Goal: Task Accomplishment & Management: Complete application form

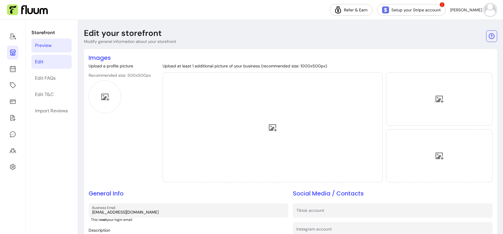
click at [49, 44] on div "Preview" at bounding box center [43, 45] width 17 height 7
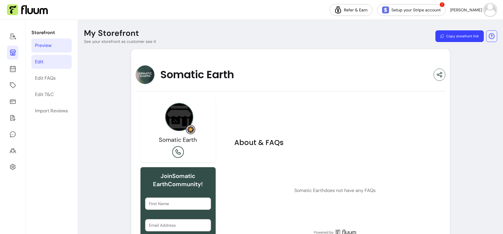
click at [51, 61] on link "Edit" at bounding box center [51, 62] width 40 height 14
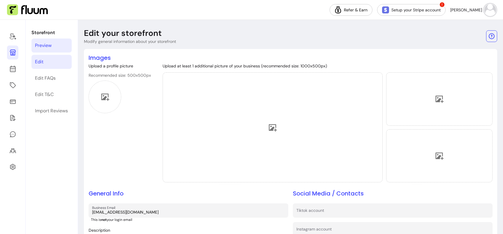
click at [53, 48] on link "Preview" at bounding box center [51, 45] width 40 height 14
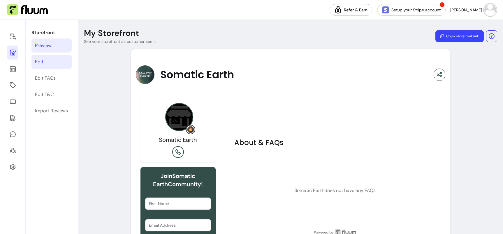
click at [53, 61] on link "Edit" at bounding box center [51, 62] width 40 height 14
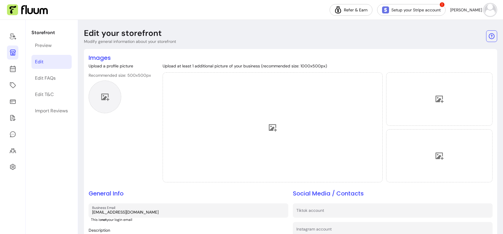
click at [106, 93] on icon at bounding box center [105, 96] width 9 height 9
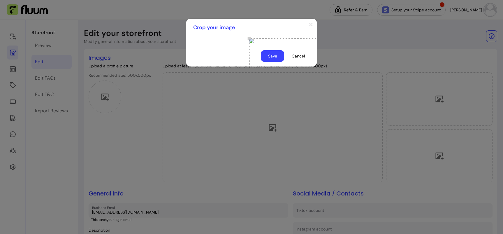
click at [278, 62] on button "Save" at bounding box center [272, 56] width 23 height 12
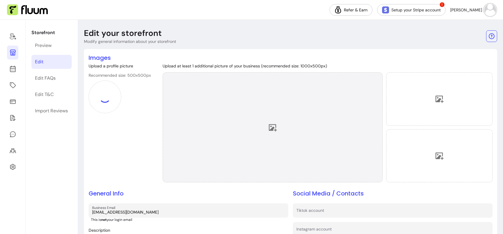
click at [266, 151] on div at bounding box center [273, 127] width 220 height 110
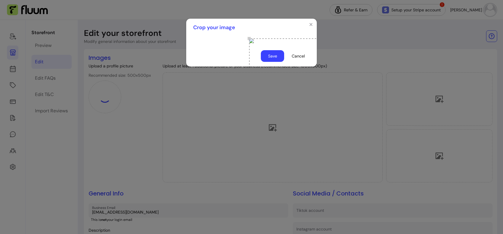
click at [270, 62] on button "Save" at bounding box center [272, 56] width 23 height 12
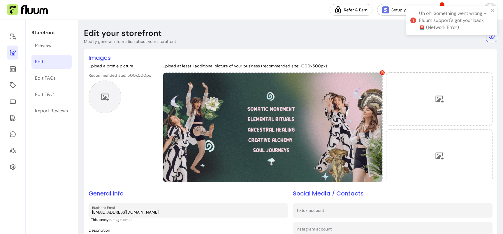
click at [105, 99] on icon at bounding box center [105, 97] width 8 height 7
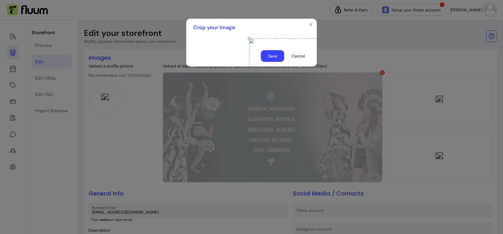
click at [277, 62] on button "Save" at bounding box center [272, 56] width 23 height 12
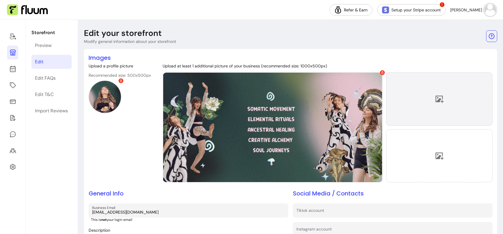
click at [417, 89] on div at bounding box center [439, 98] width 106 height 53
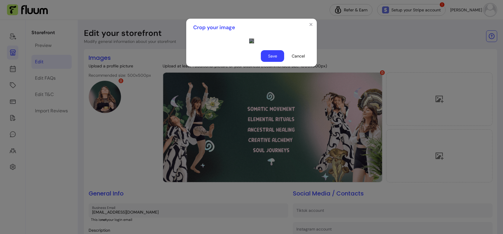
click at [257, 87] on div "Use the arrow keys to move the crop selection area" at bounding box center [307, 105] width 117 height 58
click at [275, 62] on button "Save" at bounding box center [272, 56] width 23 height 12
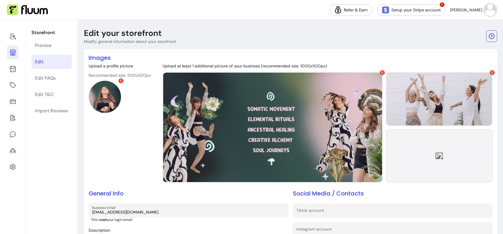
click at [422, 157] on div at bounding box center [439, 155] width 106 height 53
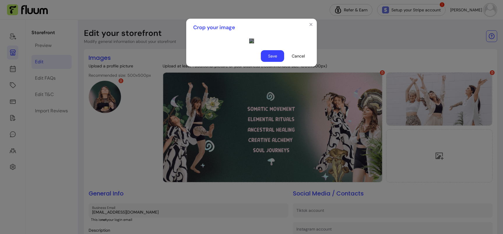
click at [283, 106] on div "Use the arrow keys to move the crop selection area" at bounding box center [307, 103] width 117 height 58
click at [277, 62] on button "Save" at bounding box center [272, 56] width 23 height 12
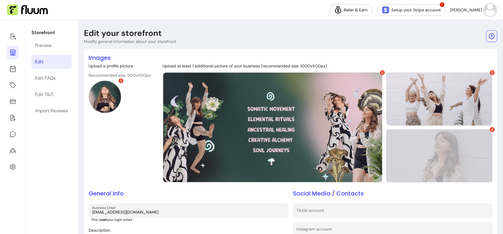
click at [493, 130] on icon at bounding box center [492, 129] width 3 height 3
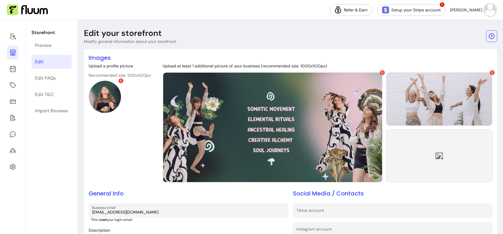
click at [458, 150] on div at bounding box center [439, 155] width 106 height 53
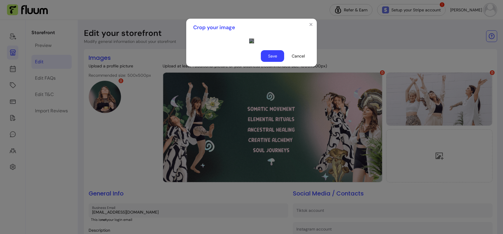
click at [256, 116] on div "Use the arrow keys to move the crop selection area" at bounding box center [307, 110] width 117 height 58
click at [276, 62] on button "Save" at bounding box center [272, 56] width 23 height 12
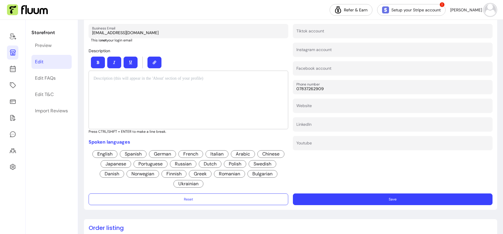
scroll to position [180, 0]
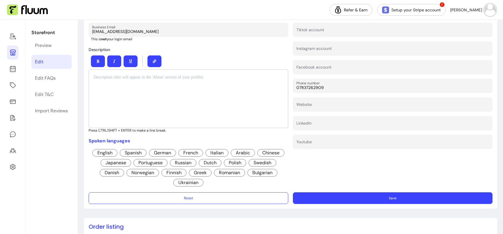
click at [315, 52] on input "Instagram account" at bounding box center [392, 50] width 193 height 6
paste input "https://www.instagram.com/khrissiesomaticearth/?hl=en"
click at [227, 96] on div at bounding box center [189, 98] width 200 height 59
drag, startPoint x: 390, startPoint y: 49, endPoint x: 411, endPoint y: 49, distance: 21.0
click at [410, 49] on input "https://www.instagram.com/khrissiesomaticearth/?hl=en" at bounding box center [392, 50] width 193 height 6
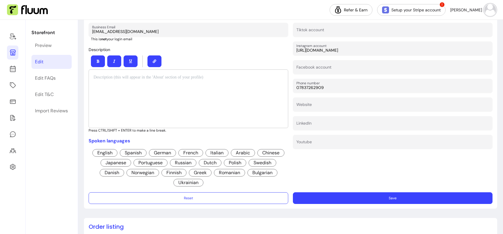
type input "https://www.instagram.com/khrissiesomaticearth"
click at [193, 99] on div at bounding box center [189, 98] width 200 height 59
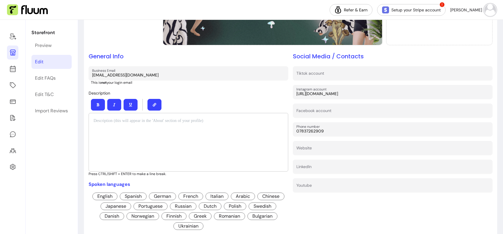
scroll to position [138, 0]
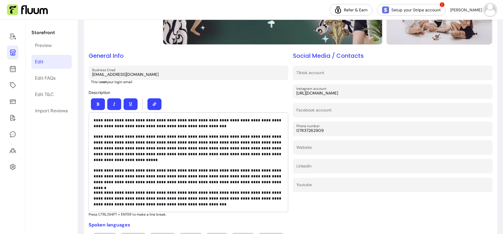
click at [178, 120] on p "**********" at bounding box center [189, 123] width 190 height 12
drag, startPoint x: 241, startPoint y: 120, endPoint x: 153, endPoint y: 119, distance: 87.8
click at [153, 119] on p "**********" at bounding box center [189, 123] width 190 height 12
click at [127, 122] on p "**********" at bounding box center [189, 123] width 190 height 12
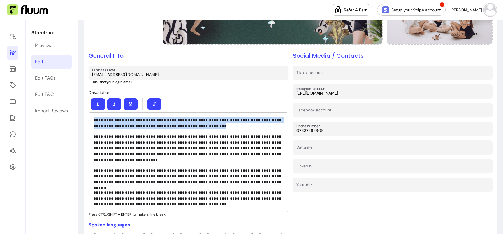
click at [127, 122] on p "**********" at bounding box center [189, 123] width 190 height 12
click at [98, 122] on p "**********" at bounding box center [189, 123] width 190 height 12
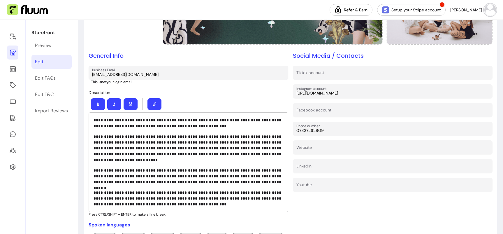
click at [94, 120] on p "**********" at bounding box center [189, 123] width 190 height 12
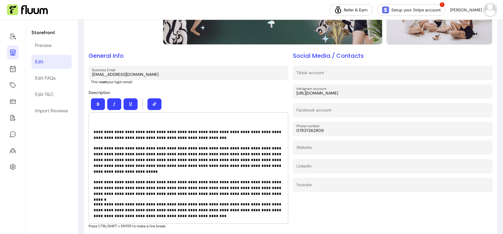
click at [98, 118] on p "**********" at bounding box center [189, 128] width 190 height 23
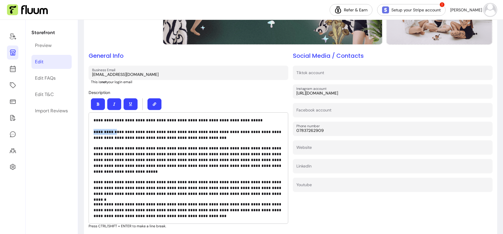
drag, startPoint x: 112, startPoint y: 132, endPoint x: 92, endPoint y: 132, distance: 19.5
click at [92, 132] on div "**********" at bounding box center [189, 167] width 200 height 111
copy p "**********"
click at [94, 120] on p "**********" at bounding box center [189, 128] width 190 height 23
paste div
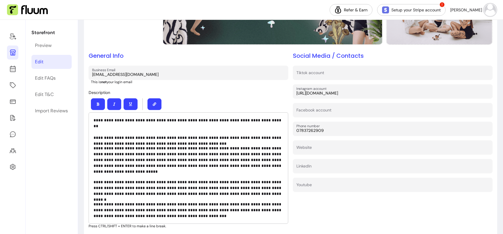
click at [116, 120] on p "**********" at bounding box center [189, 128] width 190 height 23
click at [279, 122] on p "**********" at bounding box center [189, 128] width 190 height 23
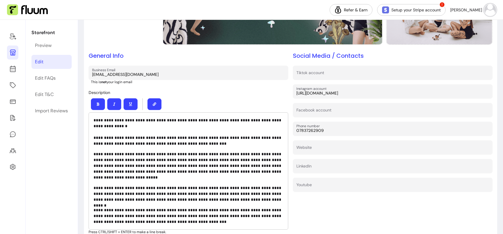
click at [224, 121] on p "**********" at bounding box center [189, 131] width 190 height 29
click at [196, 126] on p "**********" at bounding box center [189, 131] width 190 height 29
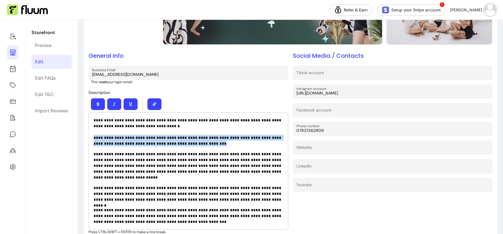
drag, startPoint x: 201, startPoint y: 146, endPoint x: 80, endPoint y: 136, distance: 121.4
click at [80, 136] on div "**********" at bounding box center [290, 217] width 425 height 671
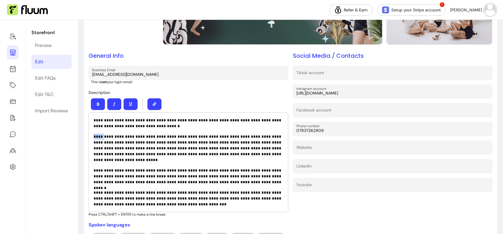
drag, startPoint x: 103, startPoint y: 137, endPoint x: 88, endPoint y: 137, distance: 14.6
click at [89, 137] on div "**********" at bounding box center [189, 162] width 200 height 100
click at [134, 136] on p "**********" at bounding box center [189, 148] width 190 height 29
click at [195, 162] on p "**********" at bounding box center [189, 148] width 190 height 29
drag, startPoint x: 252, startPoint y: 169, endPoint x: 274, endPoint y: 170, distance: 21.6
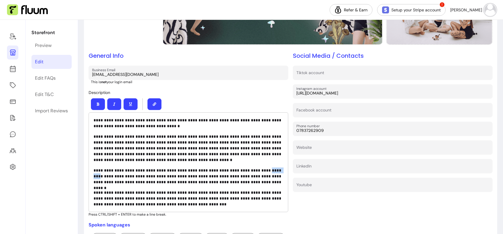
click at [274, 169] on p "**********" at bounding box center [189, 175] width 190 height 17
drag, startPoint x: 108, startPoint y: 176, endPoint x: 92, endPoint y: 176, distance: 15.2
click at [92, 176] on div "**********" at bounding box center [189, 162] width 200 height 100
click at [248, 180] on p "**********" at bounding box center [189, 175] width 190 height 17
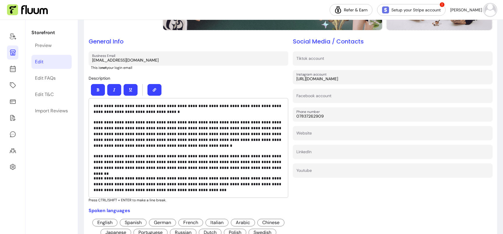
scroll to position [153, 0]
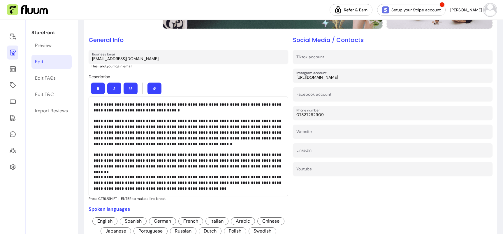
click at [138, 183] on p "**********" at bounding box center [189, 182] width 190 height 17
click at [181, 187] on p "**********" at bounding box center [189, 182] width 190 height 17
click at [256, 184] on p "**********" at bounding box center [189, 182] width 190 height 17
click at [236, 188] on p "**********" at bounding box center [189, 182] width 190 height 17
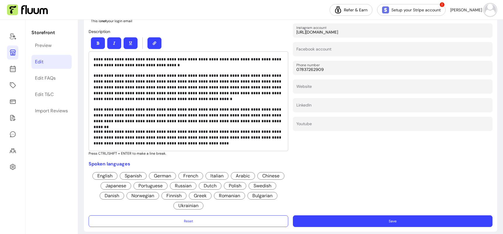
scroll to position [199, 0]
click at [110, 175] on span "English" at bounding box center [104, 176] width 25 height 8
click at [180, 143] on p "**********" at bounding box center [189, 136] width 190 height 17
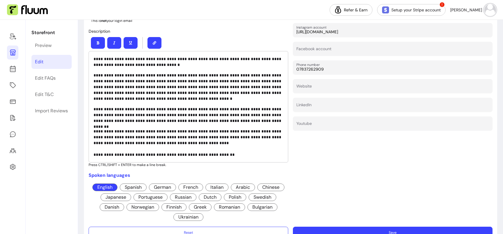
click at [127, 155] on p "**********" at bounding box center [189, 142] width 190 height 29
click at [250, 155] on p "**********" at bounding box center [189, 142] width 190 height 29
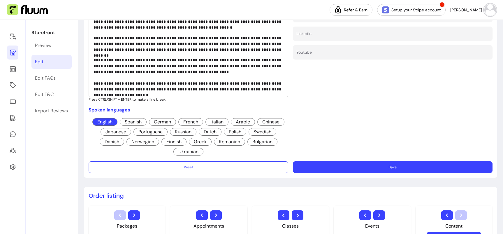
scroll to position [275, 0]
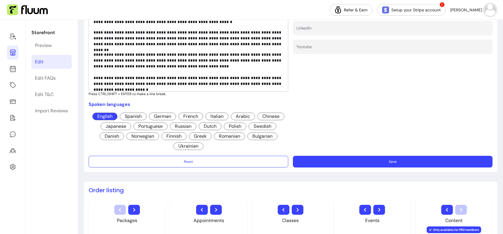
click at [313, 161] on button "Save" at bounding box center [393, 162] width 200 height 12
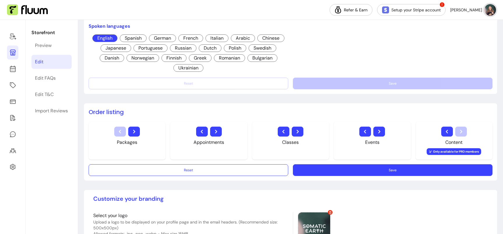
scroll to position [351, 0]
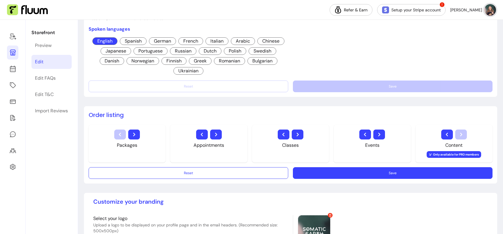
drag, startPoint x: 276, startPoint y: 142, endPoint x: 259, endPoint y: 141, distance: 17.2
click at [259, 141] on div "Classes" at bounding box center [290, 144] width 77 height 38
click at [280, 135] on icon "button" at bounding box center [283, 134] width 7 height 7
click at [199, 136] on icon "button" at bounding box center [202, 134] width 7 height 7
click at [283, 138] on button "button" at bounding box center [284, 134] width 12 height 10
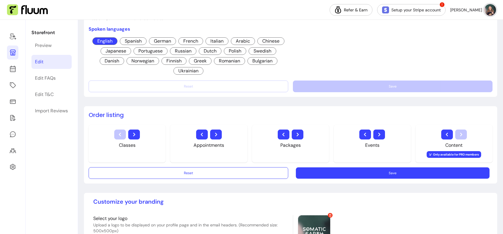
click at [300, 176] on button "Save" at bounding box center [393, 172] width 194 height 11
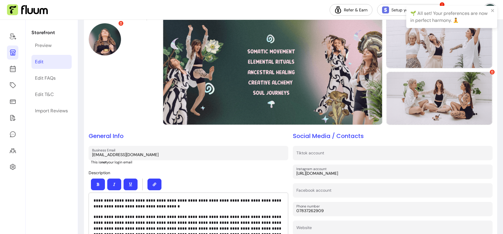
scroll to position [0, 0]
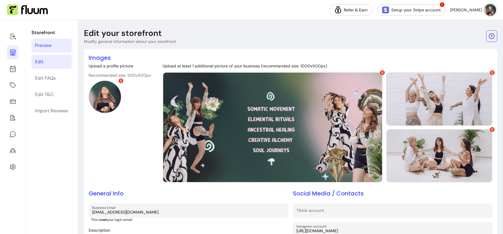
click at [43, 41] on link "Preview" at bounding box center [51, 45] width 40 height 14
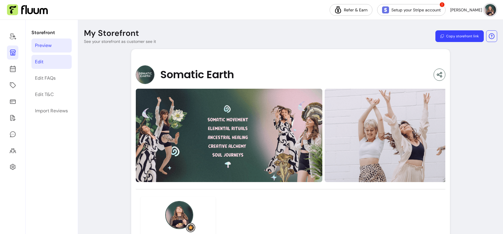
click at [53, 59] on link "Edit" at bounding box center [51, 62] width 40 height 14
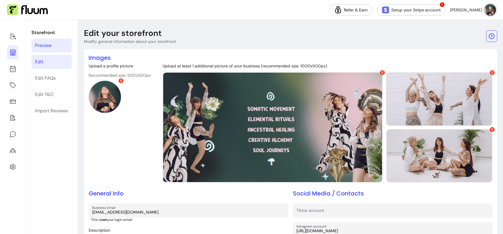
click at [60, 47] on link "Preview" at bounding box center [51, 45] width 40 height 14
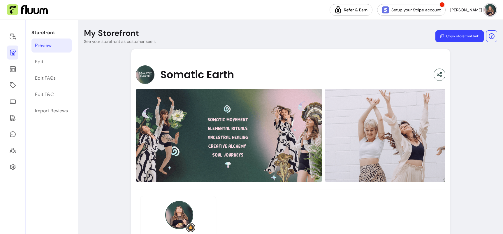
scroll to position [84, 0]
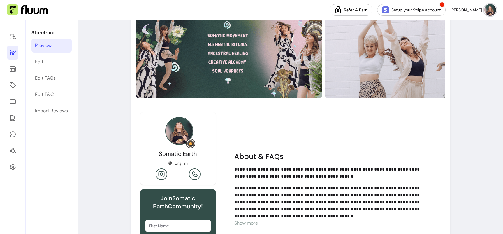
click at [177, 154] on span "Somatic Earth" at bounding box center [178, 154] width 38 height 8
click at [178, 153] on span "Somatic Earth" at bounding box center [178, 154] width 38 height 8
click at [124, 142] on div "**********" at bounding box center [290, 132] width 425 height 393
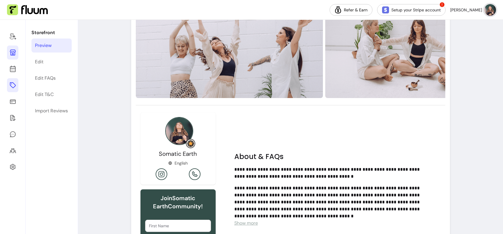
click at [14, 83] on icon at bounding box center [12, 85] width 7 height 7
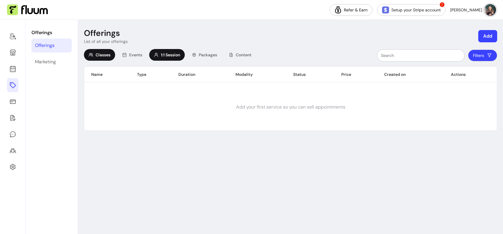
click at [175, 57] on span "1:1 Session" at bounding box center [170, 55] width 19 height 6
click at [487, 34] on button "Add" at bounding box center [487, 36] width 19 height 12
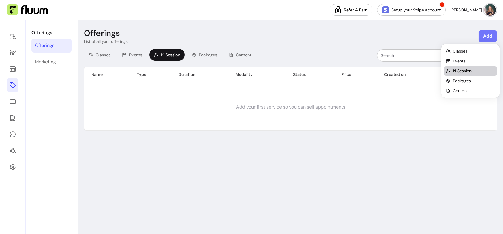
click at [478, 70] on div "1:1 Session" at bounding box center [470, 71] width 49 height 6
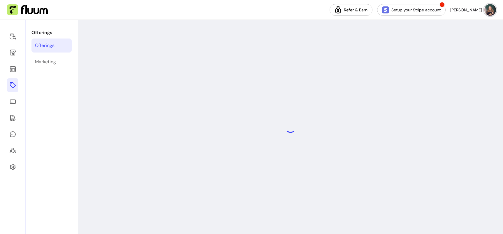
select select "***"
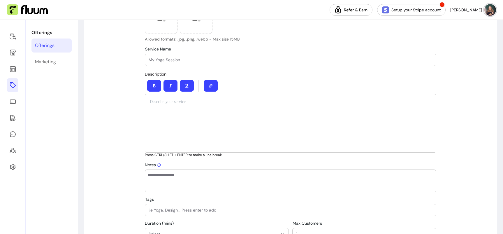
scroll to position [200, 0]
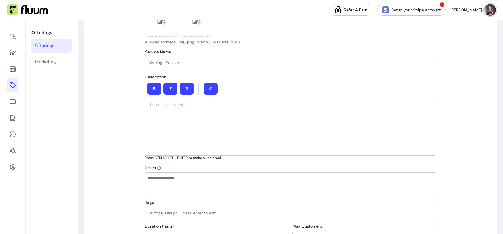
click at [155, 66] on div at bounding box center [291, 63] width 284 height 12
paste input "60 minute session £55 Somatic Massage + Energy Healing"
drag, startPoint x: 184, startPoint y: 62, endPoint x: 193, endPoint y: 62, distance: 8.7
click at [193, 62] on input "60 minute session £55 Somatic Massage + Energy Healing" at bounding box center [291, 63] width 284 height 6
drag, startPoint x: 183, startPoint y: 63, endPoint x: 160, endPoint y: 64, distance: 23.6
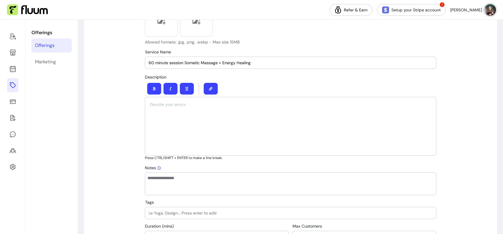
click at [159, 64] on input "60 minute session Somatic Massage + Energy Healing" at bounding box center [291, 63] width 284 height 6
click at [162, 64] on input "60 minute session Somatic Massage + Energy Healing" at bounding box center [291, 63] width 284 height 6
drag, startPoint x: 184, startPoint y: 63, endPoint x: 162, endPoint y: 62, distance: 21.3
click at [162, 62] on input "60 minute session Somatic Massage + Energy Healing" at bounding box center [291, 63] width 284 height 6
click at [199, 63] on input "60 min Somatic Massage + Energy Healing" at bounding box center [291, 63] width 284 height 6
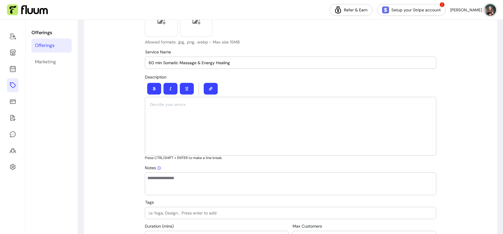
type input "60 min Somatic Massage & Energy Healing"
click at [170, 117] on div at bounding box center [291, 126] width 292 height 59
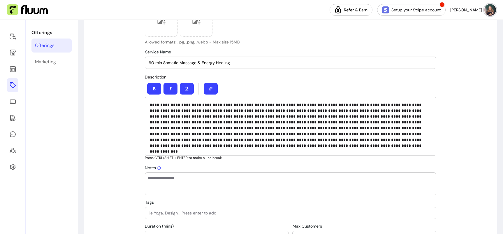
click at [186, 110] on p at bounding box center [291, 125] width 282 height 47
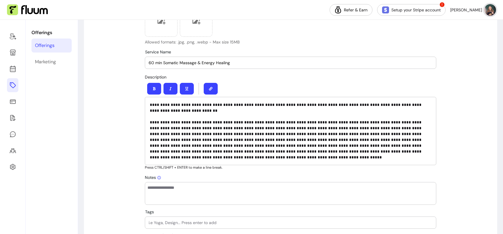
click at [358, 128] on p "**********" at bounding box center [291, 131] width 282 height 58
click at [359, 128] on p "**********" at bounding box center [291, 131] width 282 height 58
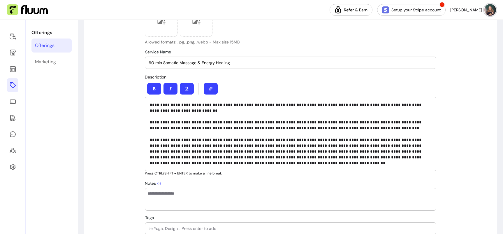
click at [229, 151] on p "**********" at bounding box center [291, 134] width 282 height 64
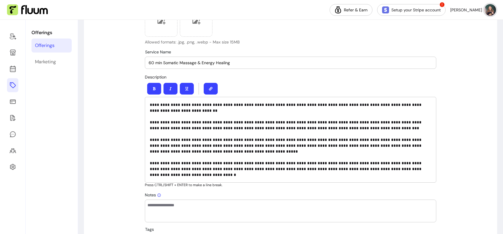
click at [286, 163] on p "**********" at bounding box center [291, 140] width 282 height 76
click at [363, 164] on p "**********" at bounding box center [291, 140] width 282 height 76
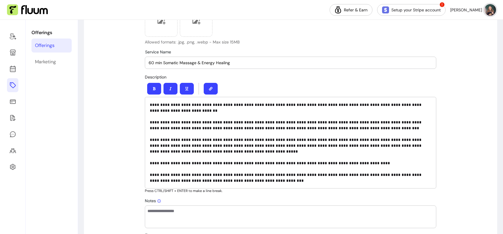
click at [370, 161] on p "**********" at bounding box center [291, 143] width 282 height 82
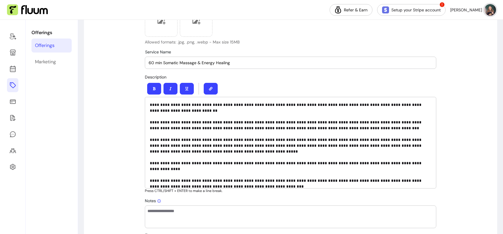
click at [152, 163] on p "**********" at bounding box center [291, 143] width 282 height 82
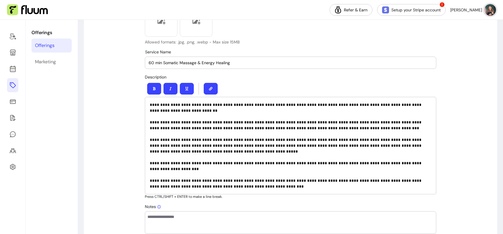
click at [182, 163] on p "**********" at bounding box center [291, 145] width 282 height 87
click at [187, 171] on p "**********" at bounding box center [291, 145] width 282 height 87
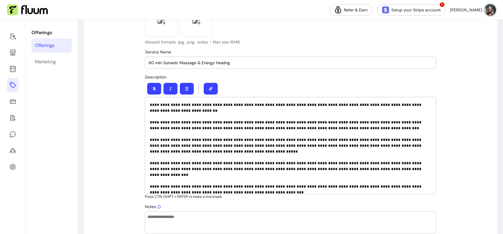
click at [241, 168] on p "**********" at bounding box center [291, 145] width 282 height 87
click at [239, 178] on p "**********" at bounding box center [291, 145] width 282 height 87
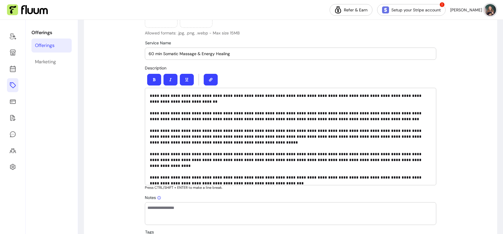
scroll to position [209, 0]
click at [264, 171] on p "**********" at bounding box center [291, 135] width 282 height 87
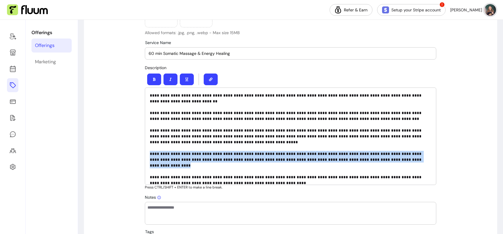
drag, startPoint x: 153, startPoint y: 154, endPoint x: 410, endPoint y: 158, distance: 256.9
click at [409, 158] on div "**********" at bounding box center [291, 135] width 292 height 97
copy p "**********"
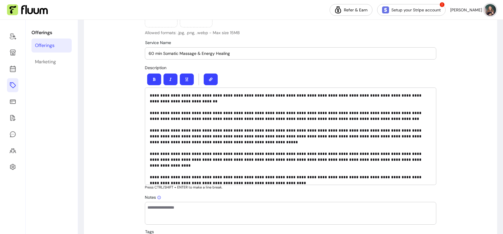
click at [248, 86] on div at bounding box center [291, 79] width 292 height 16
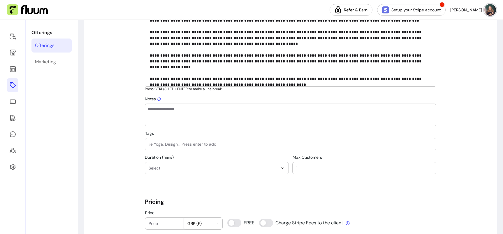
scroll to position [308, 0]
click at [238, 168] on span "Select" at bounding box center [213, 168] width 129 height 6
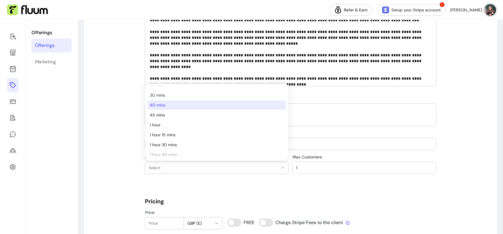
scroll to position [41, 0]
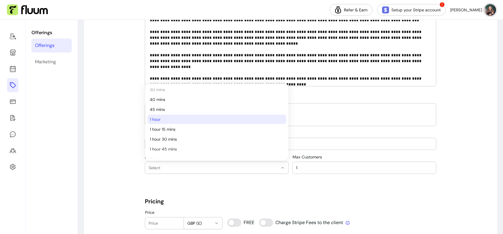
click at [195, 120] on span "1 hour" at bounding box center [214, 119] width 128 height 6
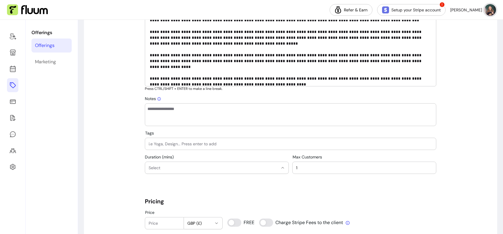
select select "**"
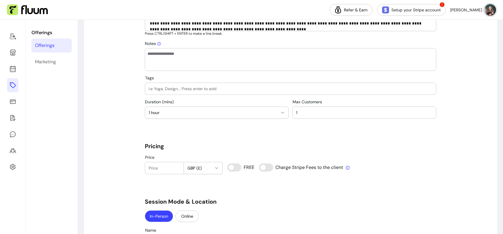
scroll to position [367, 0]
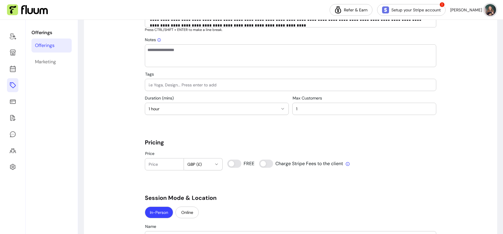
click at [167, 162] on input "Price" at bounding box center [164, 164] width 31 height 6
type input "55"
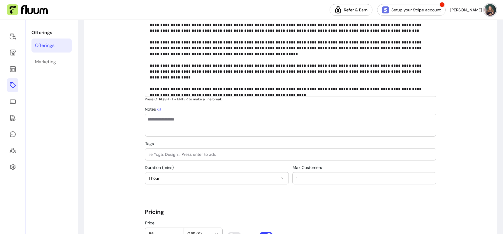
scroll to position [298, 0]
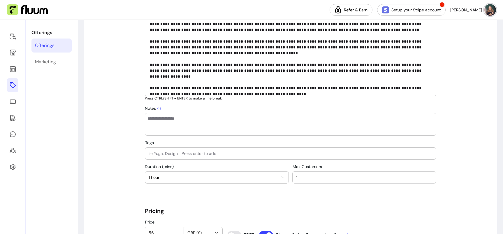
click at [159, 157] on div at bounding box center [291, 154] width 284 height 12
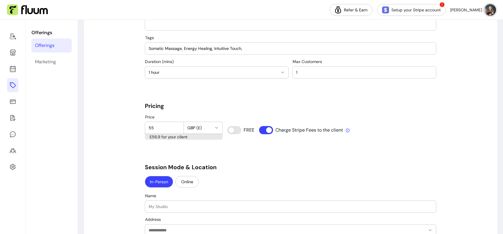
scroll to position [407, 0]
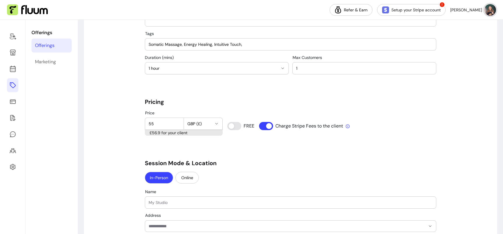
type input "Somatic Massage, Energy Healing, Intuitive Touch,"
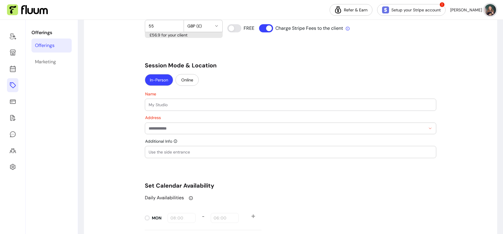
scroll to position [505, 0]
click at [212, 103] on input "Name" at bounding box center [291, 104] width 284 height 6
type input "Restore Holistic Massage"
click at [179, 128] on input "Address" at bounding box center [287, 128] width 277 height 6
paste input "**********"
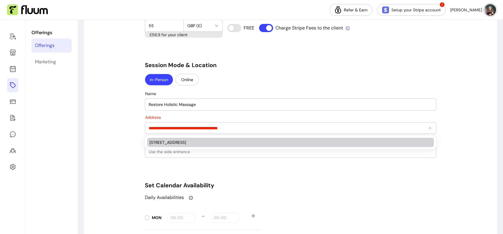
click at [153, 141] on div "4 Allerton Hill, Chapel Allerton, Leeds LS7 3QE, UK" at bounding box center [288, 142] width 276 height 6
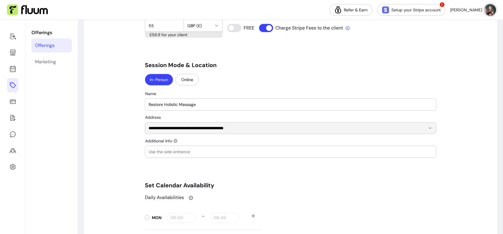
type input "**********"
click at [159, 154] on input "Additional Info" at bounding box center [291, 152] width 284 height 6
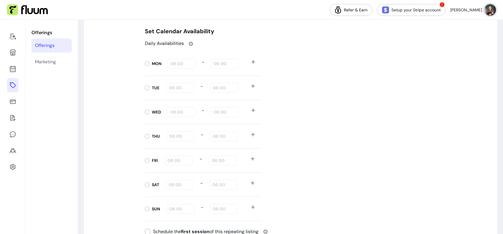
scroll to position [658, 0]
click at [253, 112] on icon at bounding box center [252, 110] width 3 height 3
click at [253, 111] on icon at bounding box center [252, 110] width 3 height 3
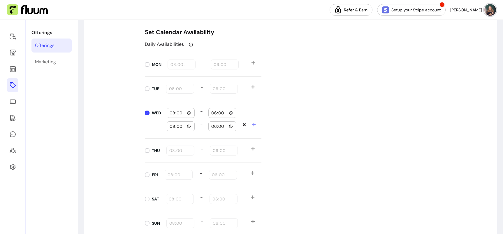
click at [243, 124] on icon at bounding box center [244, 124] width 4 height 4
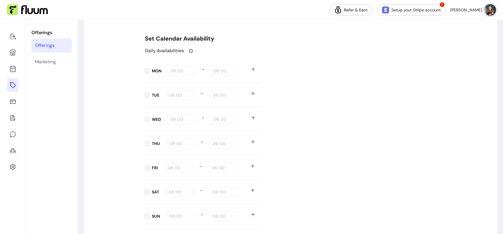
scroll to position [631, 0]
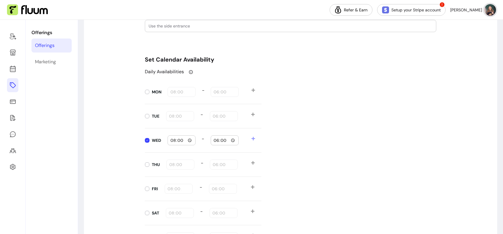
click at [185, 140] on input "08:00" at bounding box center [181, 140] width 23 height 6
click at [191, 140] on input "08:00" at bounding box center [181, 140] width 23 height 6
click at [178, 141] on input "08:00" at bounding box center [181, 140] width 23 height 6
click at [191, 141] on input "08:00" at bounding box center [181, 140] width 23 height 6
type input "15:00"
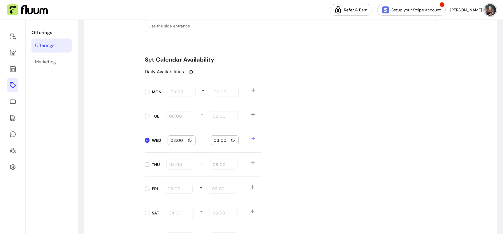
click at [219, 141] on input "18:00" at bounding box center [224, 140] width 23 height 6
click at [215, 140] on input "18:00" at bounding box center [224, 140] width 23 height 6
click at [235, 140] on input "18:00" at bounding box center [224, 140] width 23 height 6
type input "20:30"
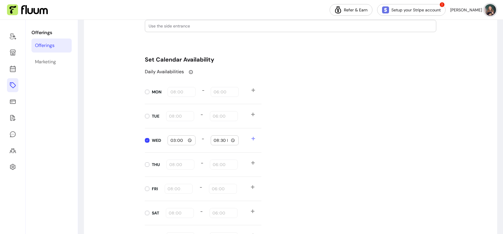
click at [272, 193] on div "Daily Availabilities MON 08:00 - 18:00 TUE 08:00 - 18:00 WED 15:00 - 20:30 THU …" at bounding box center [291, 158] width 292 height 181
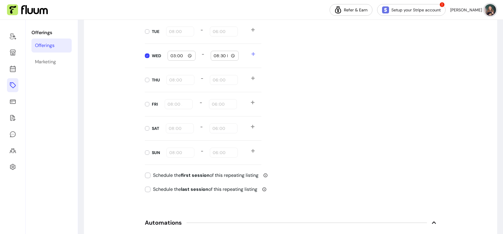
scroll to position [741, 0]
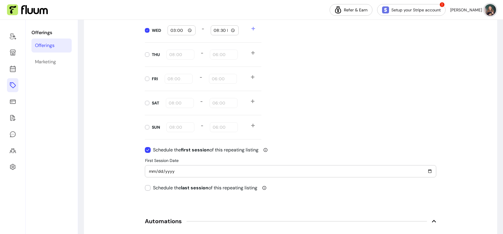
click at [171, 171] on input "2025-10-14" at bounding box center [291, 171] width 284 height 6
click at [429, 171] on input "2025-10-14" at bounding box center [291, 171] width 284 height 6
type input "2025-11-05"
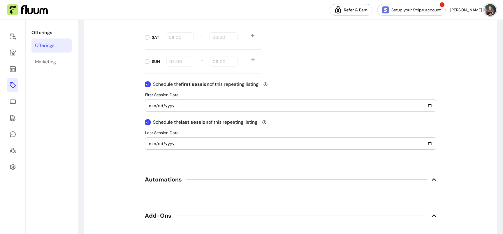
click at [431, 143] on input "2025-10-14" at bounding box center [291, 143] width 284 height 6
type input "2025-12-17"
click at [434, 178] on icon at bounding box center [434, 179] width 5 height 5
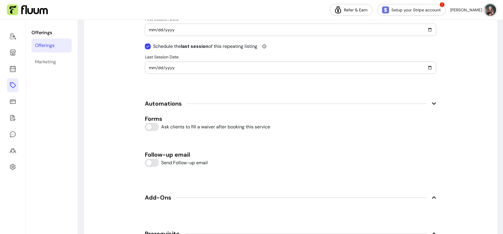
scroll to position [884, 0]
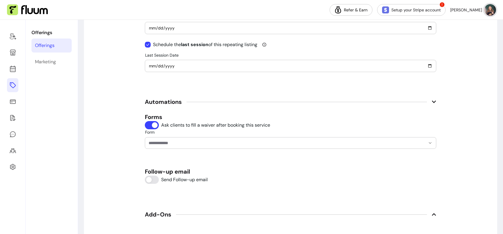
click at [157, 143] on input "Form" at bounding box center [283, 143] width 268 height 6
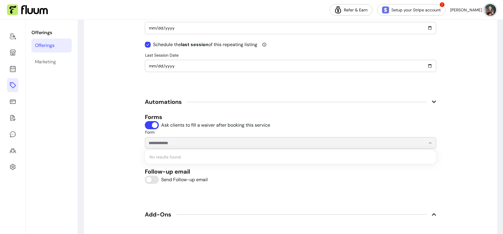
click at [240, 145] on input "Form" at bounding box center [283, 143] width 268 height 6
click at [240, 143] on input "Form" at bounding box center [283, 143] width 268 height 6
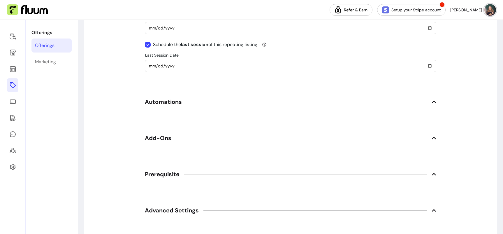
click at [239, 137] on span "Add-Ons" at bounding box center [291, 137] width 292 height 13
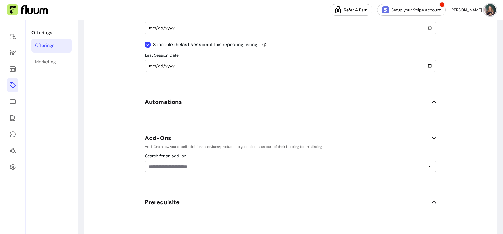
click at [227, 103] on span "Automations" at bounding box center [291, 101] width 292 height 13
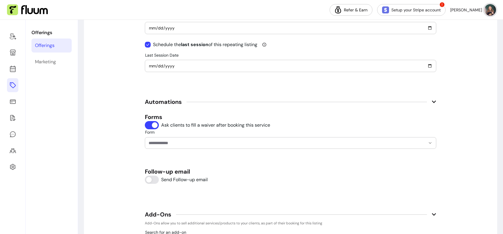
click at [158, 144] on input "Form" at bounding box center [283, 143] width 268 height 6
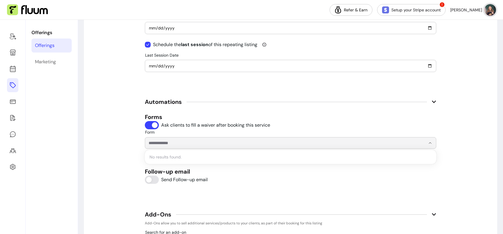
click at [158, 143] on input "Form" at bounding box center [283, 143] width 268 height 6
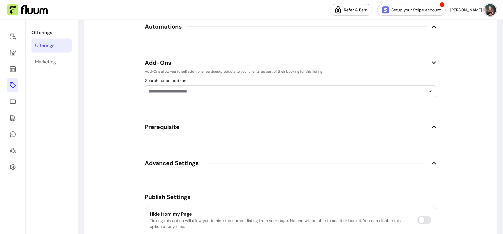
scroll to position [998, 0]
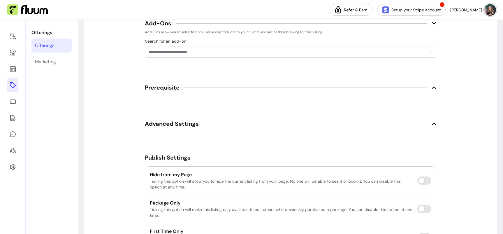
click at [149, 124] on span "Advanced Settings" at bounding box center [172, 124] width 54 height 8
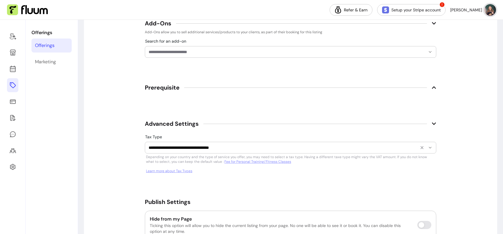
click at [152, 144] on div "**********" at bounding box center [291, 147] width 284 height 11
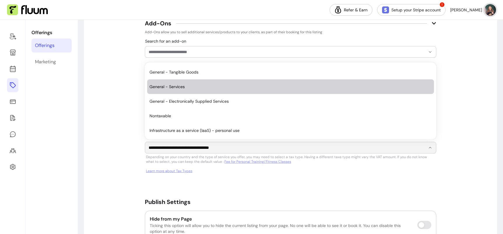
click at [158, 89] on span "General - Services" at bounding box center [288, 87] width 276 height 6
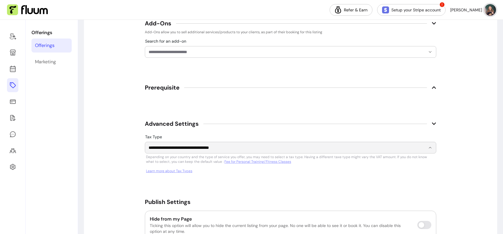
type input "**********"
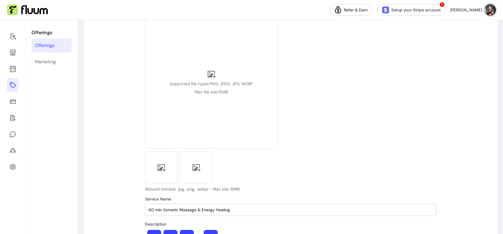
scroll to position [63, 0]
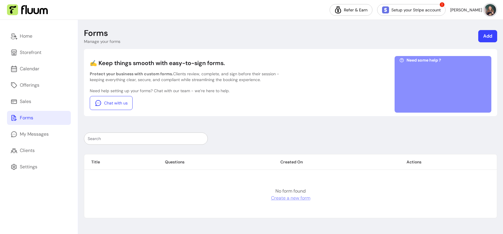
click at [281, 199] on link "Create a new form" at bounding box center [290, 197] width 39 height 7
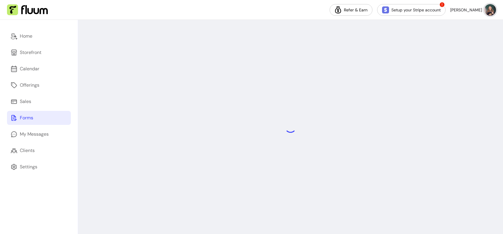
select select "*"
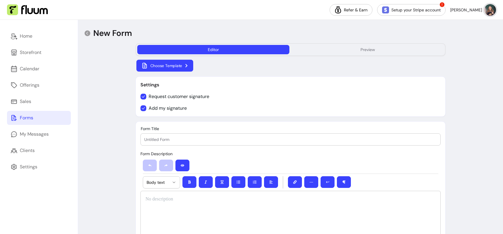
click at [162, 66] on button "Choose Template" at bounding box center [164, 66] width 57 height 12
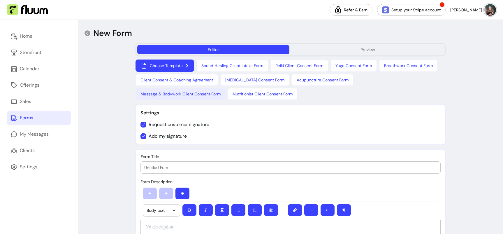
click at [226, 88] on button "Massage & Bodywork Client Consent Form" at bounding box center [181, 94] width 90 height 12
type input "Massage & Bodywork Client Consent Form"
select select "*"
select select "****"
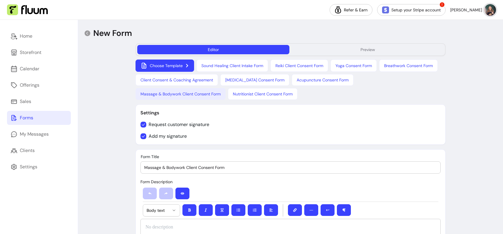
select select "****"
select select "*"
select select "********"
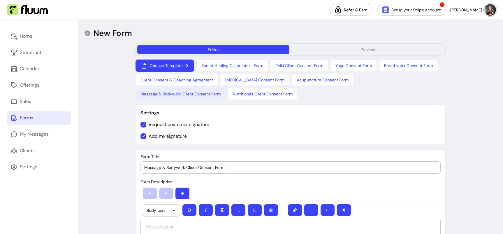
select select "********"
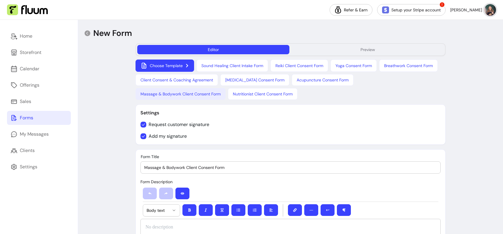
select select "********"
select select "*"
select select "**********"
select select "*"
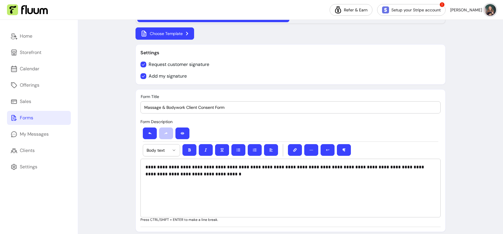
scroll to position [34, 0]
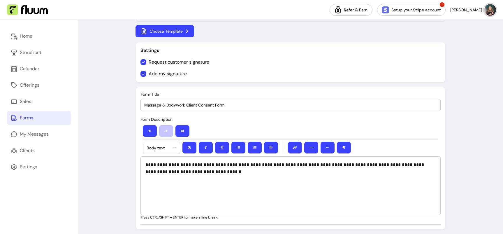
drag, startPoint x: 184, startPoint y: 104, endPoint x: 166, endPoint y: 104, distance: 18.4
click at [166, 104] on input "Massage & Bodywork Client Consent Form" at bounding box center [290, 105] width 293 height 6
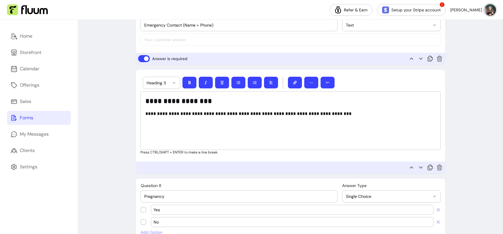
scroll to position [621, 0]
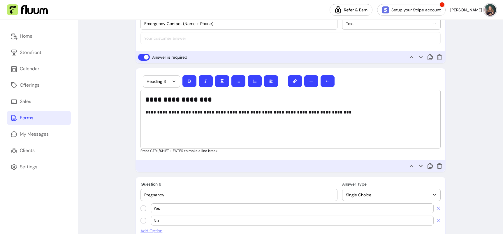
type input "Massage & Energy Healing Client Consent Form"
select select "*"
click at [171, 131] on div "**********" at bounding box center [291, 119] width 300 height 59
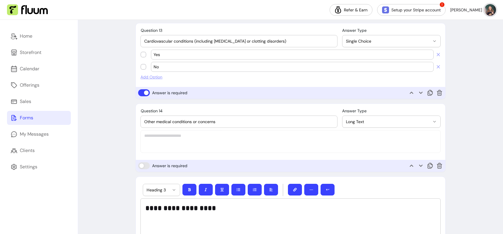
scroll to position [1178, 0]
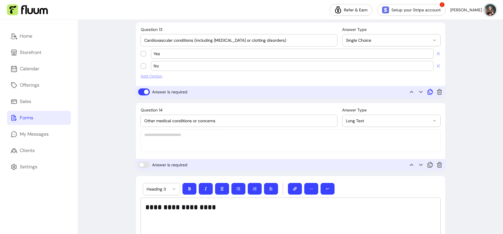
click at [430, 93] on icon at bounding box center [445, 114] width 99 height 83
select select "********"
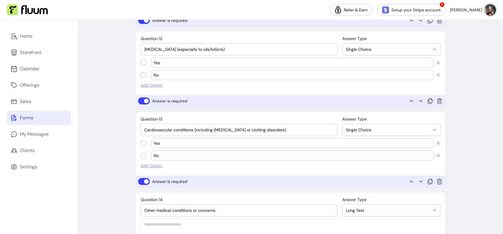
scroll to position [1087, 0]
click at [429, 182] on icon at bounding box center [430, 182] width 7 height 7
select select "********"
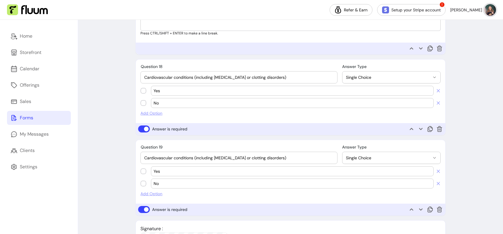
scroll to position [1651, 0]
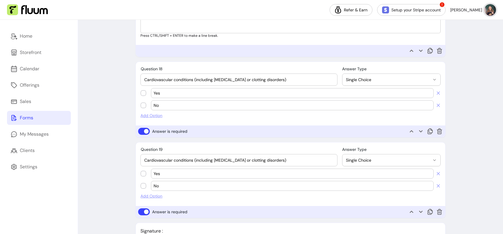
click at [438, 212] on icon at bounding box center [439, 211] width 7 height 7
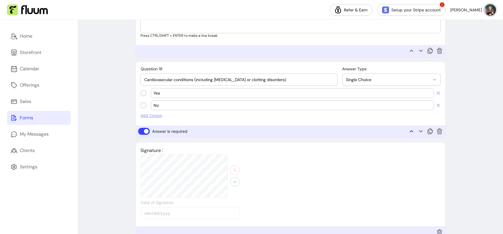
click at [411, 131] on icon at bounding box center [411, 131] width 7 height 7
select select "*"
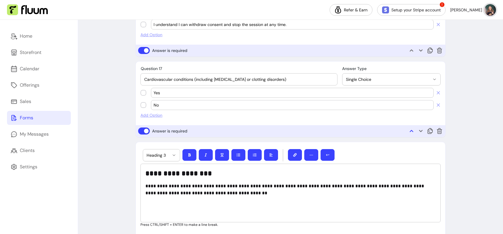
click at [410, 131] on icon at bounding box center [411, 131] width 3 height 2
select select "**********"
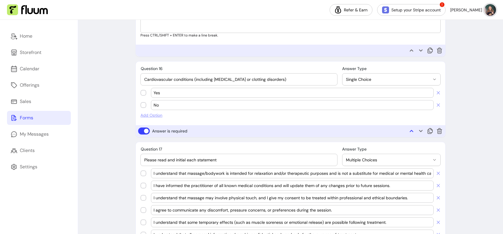
click at [410, 131] on icon at bounding box center [411, 131] width 3 height 2
select select "*"
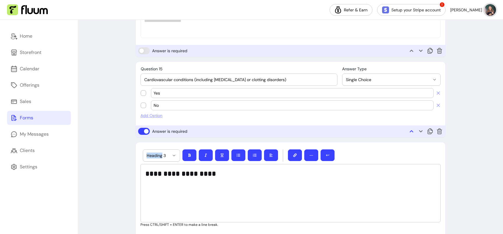
click at [410, 131] on icon at bounding box center [411, 131] width 3 height 2
select select "********"
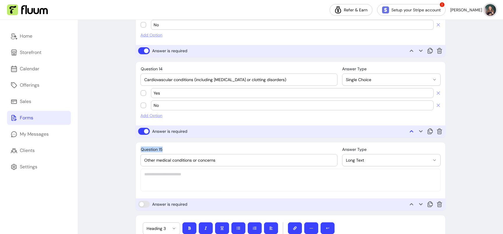
click at [410, 131] on icon at bounding box center [411, 131] width 3 height 2
select select "********"
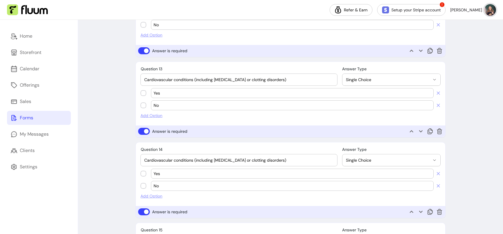
click at [260, 80] on input "Cardiovascular conditions (including [MEDICAL_DATA] or clotting disorders)" at bounding box center [238, 80] width 189 height 6
type input "[MEDICAL_DATA] / [MEDICAL_DATA]"
click at [429, 51] on icon at bounding box center [430, 50] width 7 height 7
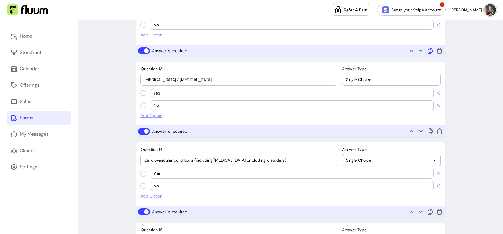
select select "********"
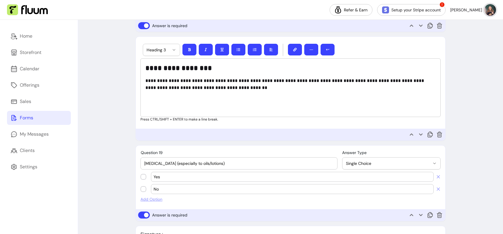
scroll to position [1648, 0]
click at [411, 214] on icon at bounding box center [411, 214] width 7 height 7
select select "*"
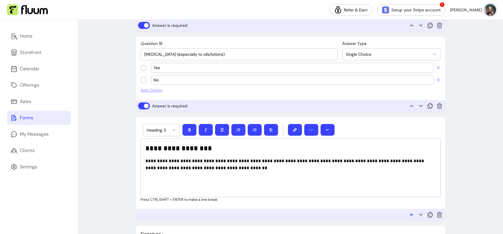
click at [411, 213] on icon at bounding box center [411, 214] width 7 height 7
select select "********"
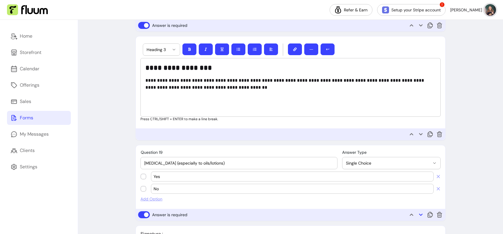
click at [421, 214] on icon at bounding box center [420, 214] width 7 height 7
click at [412, 215] on icon at bounding box center [411, 214] width 7 height 7
select select "*"
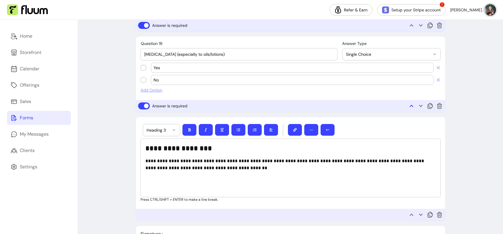
click at [411, 106] on icon at bounding box center [411, 105] width 7 height 7
select select "**********"
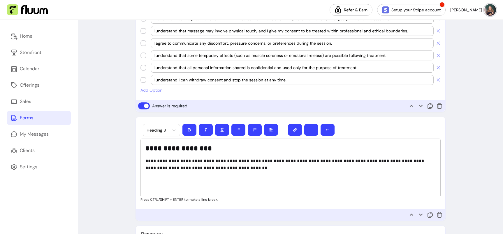
scroll to position [1506, 0]
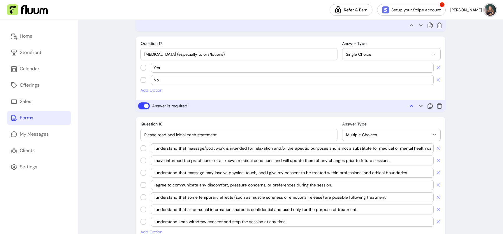
click at [411, 106] on icon at bounding box center [411, 105] width 7 height 7
select select "*"
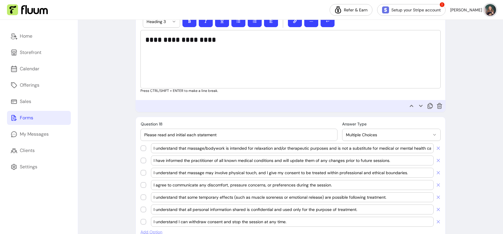
scroll to position [1398, 0]
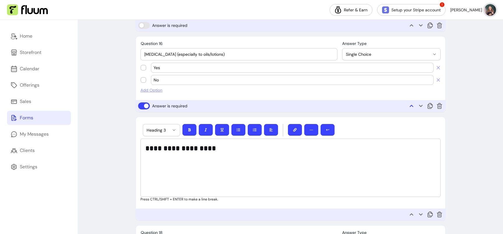
click at [411, 106] on icon at bounding box center [411, 105] width 7 height 7
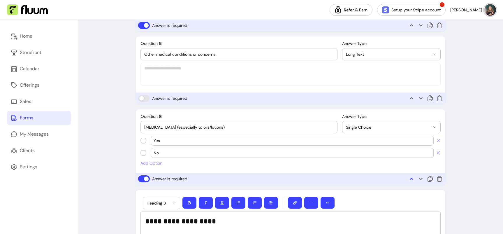
select select "********"
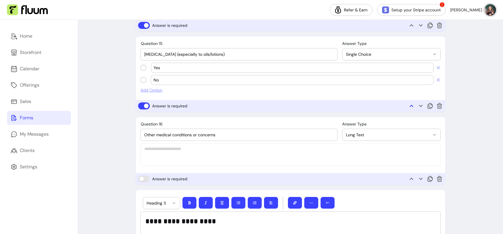
click at [411, 106] on icon at bounding box center [411, 105] width 7 height 7
select select "********"
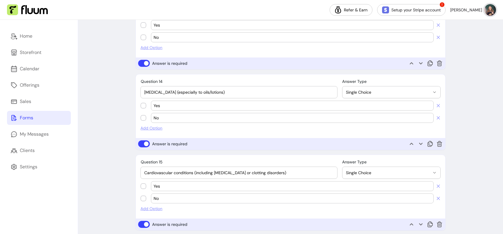
scroll to position [1207, 0]
click at [228, 95] on div "[MEDICAL_DATA] (especially to oils/lotions)" at bounding box center [238, 92] width 189 height 12
click at [224, 89] on input "[MEDICAL_DATA] (especially to oils/lotions)" at bounding box center [238, 92] width 189 height 6
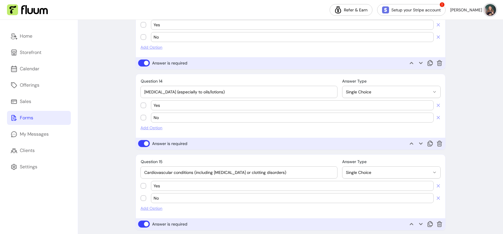
click at [224, 89] on input "[MEDICAL_DATA] (especially to oils/lotions)" at bounding box center [238, 92] width 189 height 6
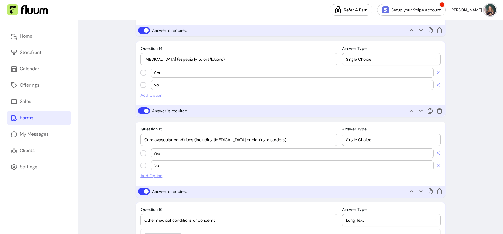
scroll to position [1184, 0]
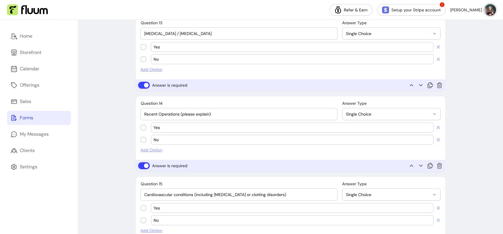
type input "Recent Operations (please explain)"
click at [378, 108] on button "Single Choice" at bounding box center [392, 114] width 98 height 12
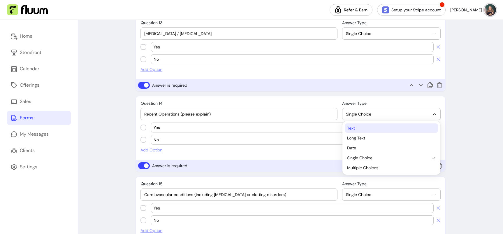
click at [369, 128] on span "Text" at bounding box center [388, 128] width 83 height 6
select select "****"
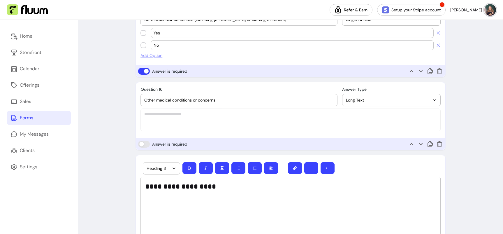
scroll to position [1324, 0]
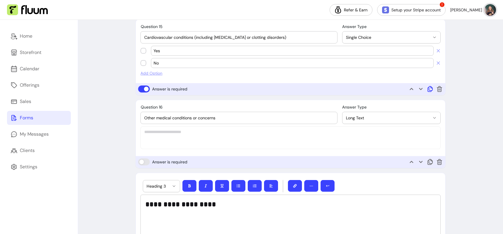
click at [430, 89] on icon at bounding box center [430, 88] width 7 height 7
select select "********"
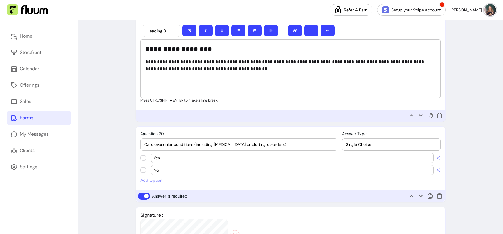
scroll to position [1728, 0]
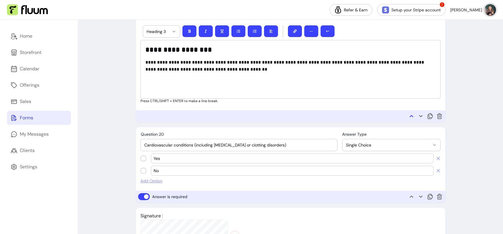
click at [410, 116] on icon at bounding box center [411, 116] width 3 height 2
select select "**********"
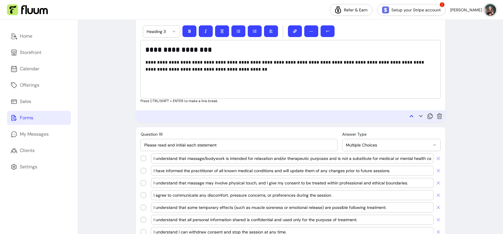
click at [410, 116] on icon at bounding box center [411, 116] width 3 height 2
select select "*"
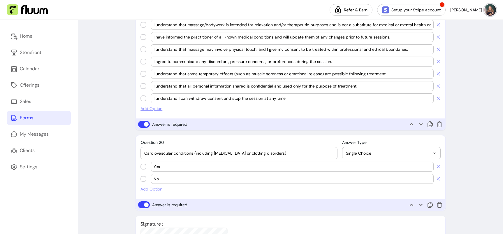
scroll to position [1720, 0]
click at [411, 203] on icon at bounding box center [411, 204] width 3 height 2
select select "**********"
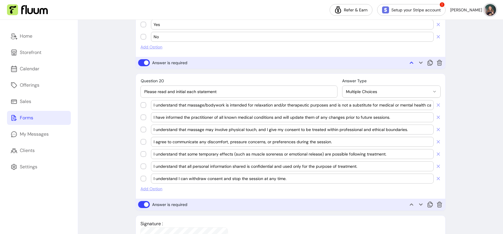
scroll to position [1579, 0]
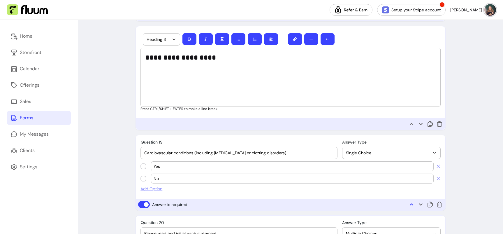
click at [413, 204] on icon at bounding box center [411, 204] width 7 height 7
select select "*"
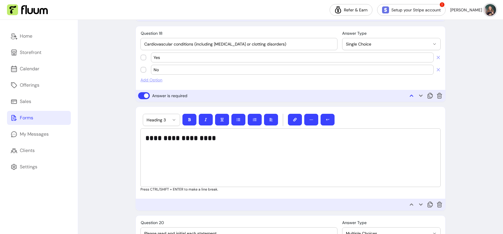
scroll to position [1470, 0]
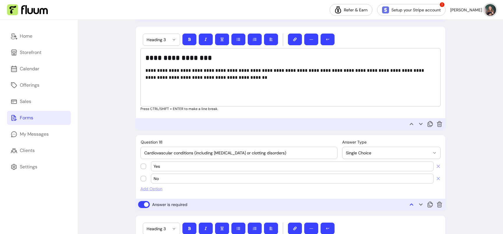
click at [413, 204] on icon at bounding box center [411, 204] width 7 height 7
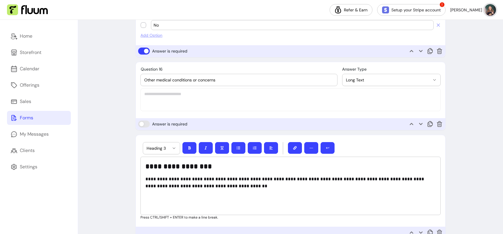
select select "*"
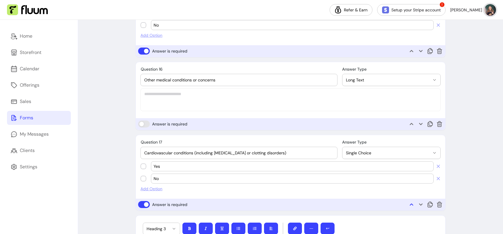
click at [413, 204] on icon at bounding box center [411, 204] width 7 height 7
select select "********"
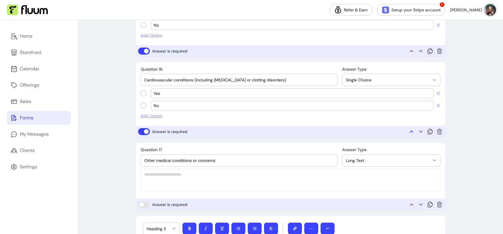
scroll to position [1289, 0]
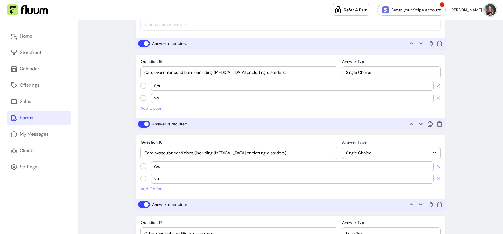
click at [227, 153] on input "Cardiovascular conditions (including [MEDICAL_DATA] or clotting disorders)" at bounding box center [238, 153] width 189 height 6
type input "Are you on any medication? Please list:"
click at [371, 153] on span "Single Choice" at bounding box center [388, 153] width 84 height 6
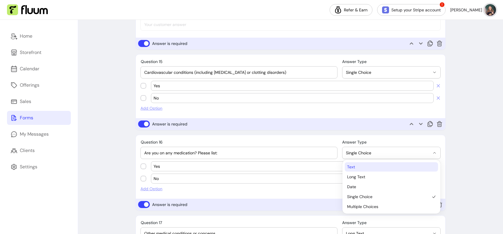
click at [370, 170] on li "Text" at bounding box center [391, 166] width 93 height 9
select select "****"
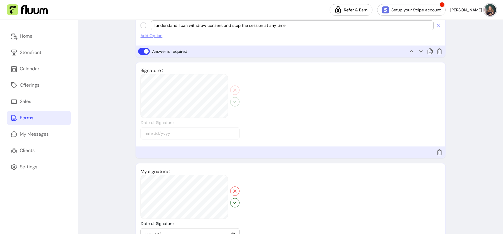
scroll to position [1946, 0]
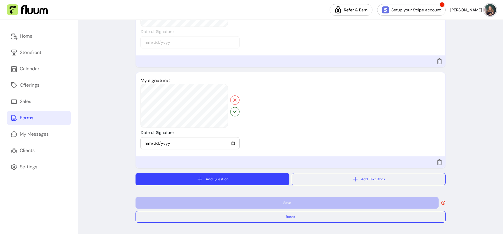
click at [151, 177] on button "Add Question" at bounding box center [213, 179] width 154 height 12
select select "****"
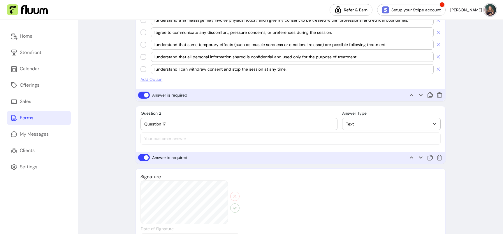
scroll to position [1811, 0]
click at [172, 122] on input "Question 17" at bounding box center [238, 125] width 189 height 6
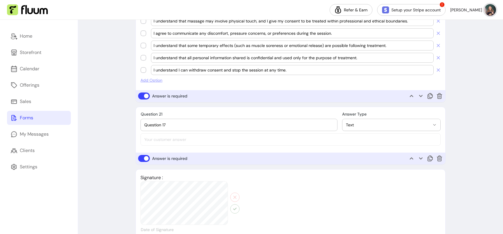
type input "D"
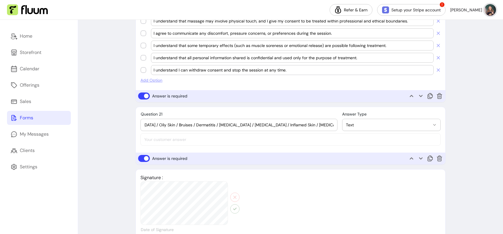
scroll to position [0, 170]
drag, startPoint x: 220, startPoint y: 124, endPoint x: 144, endPoint y: 125, distance: 76.7
click at [144, 125] on div "Question 21 Do you have any of these skin conditions? Acne / Sensitive / Conges…" at bounding box center [239, 125] width 196 height 12
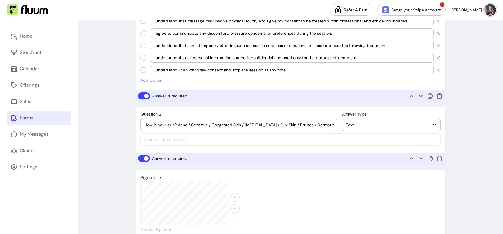
click at [187, 124] on input "How is your skin? Acne / Sensitive / Congested Skin / [MEDICAL_DATA] / Oily Ski…" at bounding box center [238, 125] width 189 height 6
drag, startPoint x: 314, startPoint y: 124, endPoint x: 335, endPoint y: 124, distance: 21.3
click at [335, 124] on div "Question 21 How is your skin? Acne Prone / Sensitive / Congested Skin / [MEDICA…" at bounding box center [239, 125] width 196 height 12
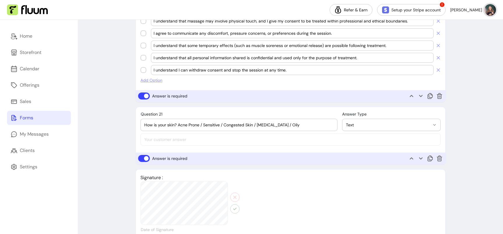
click at [272, 125] on input "How is your skin? Acne Prone / Sensitive / Congested Skin / [MEDICAL_DATA] / Oi…" at bounding box center [238, 125] width 189 height 6
click at [284, 124] on input "How is your skin? Acne Prone / Sensitive / Congested Skin / Dry / Oily" at bounding box center [238, 125] width 189 height 6
type input "How is your skin? Acne Prone / Sensitive / Congested Skin / Dry / Oily / Cominat"
click at [353, 126] on span "Text" at bounding box center [388, 125] width 84 height 6
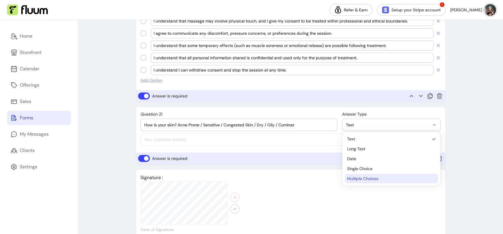
click at [359, 180] on span "Multiple Choices" at bounding box center [388, 179] width 83 height 6
select select "**********"
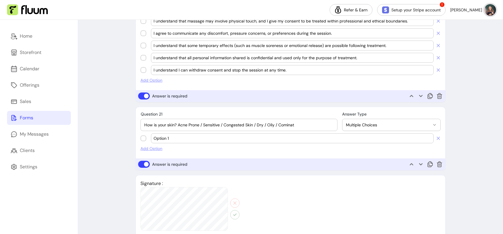
click at [179, 138] on input "Option 1" at bounding box center [293, 138] width 278 height 6
click at [168, 138] on input "Opti" at bounding box center [293, 138] width 278 height 6
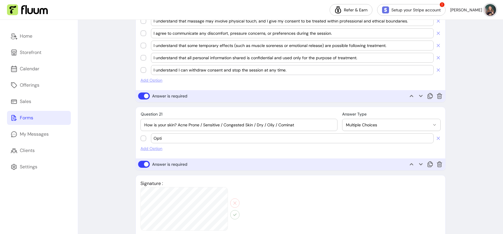
click at [168, 138] on input "Opti" at bounding box center [293, 138] width 278 height 6
type input "Acne Prone"
click at [146, 149] on span "Add Option" at bounding box center [291, 148] width 300 height 6
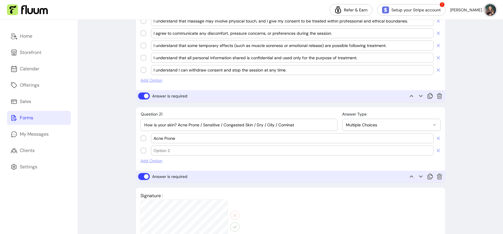
click at [162, 148] on input "text" at bounding box center [293, 151] width 278 height 6
type input "Sensitive"
click at [151, 158] on span "Add Option" at bounding box center [291, 161] width 300 height 6
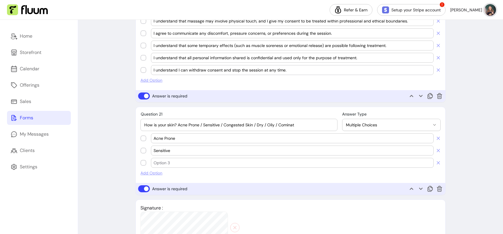
click at [164, 163] on input "text" at bounding box center [293, 163] width 278 height 6
type input "Signs of Aging"
click at [152, 174] on span "Add Option" at bounding box center [291, 173] width 300 height 6
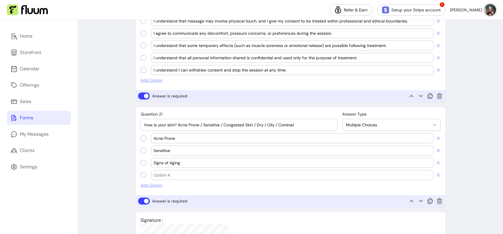
click at [163, 175] on input "text" at bounding box center [293, 175] width 278 height 6
type input "C"
type input "Dry"
click at [143, 184] on span "Add Option" at bounding box center [291, 185] width 300 height 6
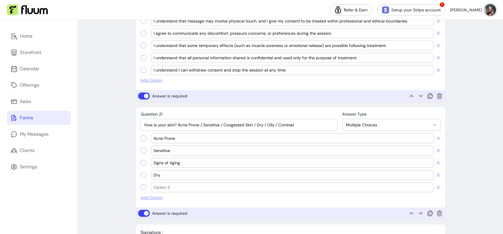
click at [157, 185] on input "text" at bounding box center [293, 187] width 278 height 6
type input "Oily"
click at [156, 197] on span "Add Option" at bounding box center [291, 197] width 300 height 6
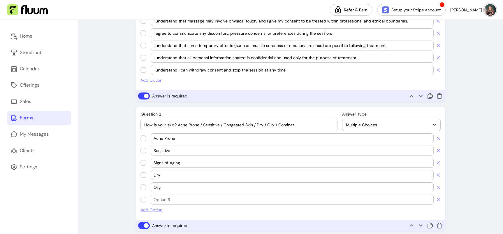
click at [165, 202] on div at bounding box center [293, 199] width 278 height 9
type input "Combination"
drag, startPoint x: 178, startPoint y: 126, endPoint x: 324, endPoint y: 130, distance: 146.4
click at [324, 129] on div "How is your skin? Acne Prone / Sensitive / Congested Skin / Dry / Oily / Cominat" at bounding box center [238, 125] width 189 height 12
type input "How is your skin?"
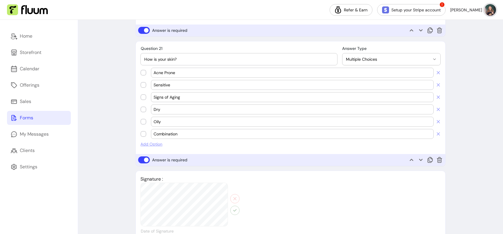
scroll to position [1877, 0]
click at [431, 157] on icon at bounding box center [445, 181] width 99 height 83
select select "**********"
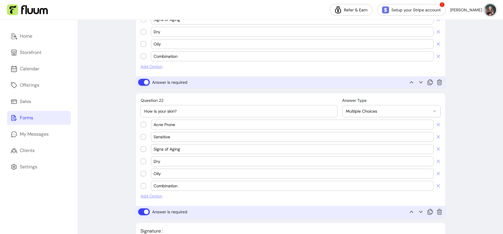
scroll to position [1956, 0]
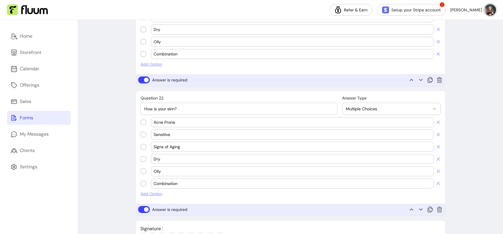
click at [192, 109] on input "How is your skin?" at bounding box center [238, 109] width 189 height 6
type input "Any skin conditions? (please book another time if any apply)"
click at [178, 123] on input "Acne Prone" at bounding box center [293, 122] width 278 height 6
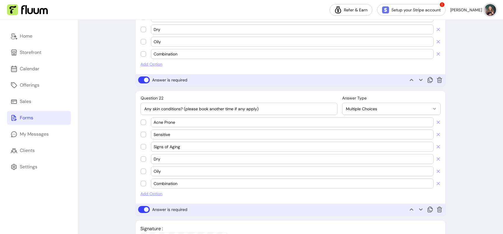
click at [178, 123] on input "Acne Prone" at bounding box center [293, 122] width 278 height 6
type input "Dermatitis"
drag, startPoint x: 153, startPoint y: 134, endPoint x: 190, endPoint y: 134, distance: 37.0
click at [190, 134] on div "Sensitive" at bounding box center [292, 134] width 282 height 9
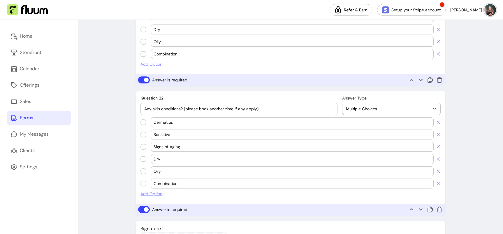
click at [191, 134] on input "Sensitive" at bounding box center [293, 134] width 278 height 6
type input "[MEDICAL_DATA]"
click at [165, 148] on input "Signs of Aging" at bounding box center [293, 147] width 278 height 6
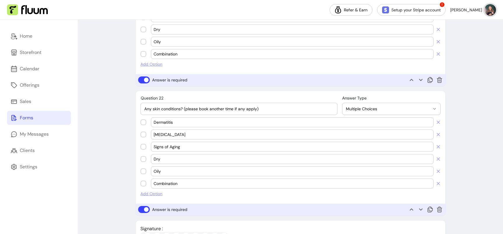
click at [165, 148] on input "Signs of Aging" at bounding box center [293, 147] width 278 height 6
type input "[MEDICAL_DATA]"
click at [159, 157] on input "Dry" at bounding box center [293, 159] width 278 height 6
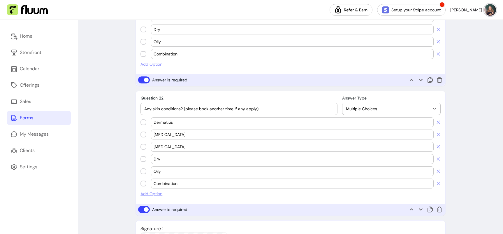
click at [159, 157] on input "Dry" at bounding box center [293, 159] width 278 height 6
type input "[MEDICAL_DATA]"
click at [161, 169] on input "Oily" at bounding box center [293, 171] width 278 height 6
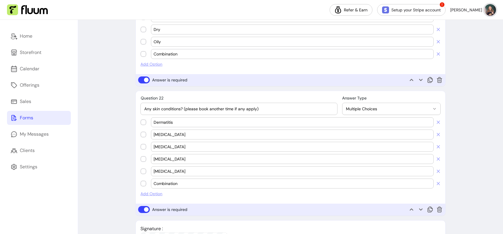
type input "[MEDICAL_DATA]"
click at [162, 183] on input "Combination" at bounding box center [293, 183] width 278 height 6
type input "Bruised"
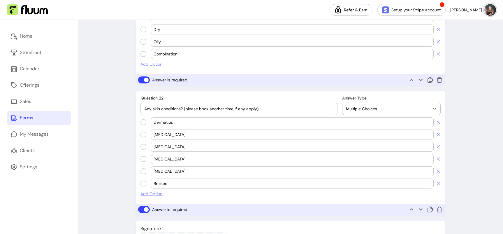
click at [155, 195] on span "Add Option" at bounding box center [291, 194] width 300 height 6
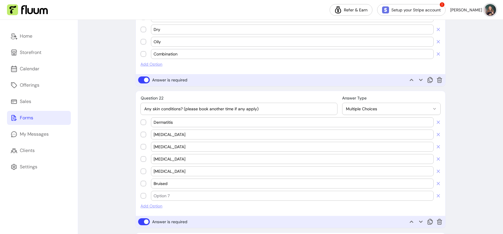
click at [161, 195] on input "text" at bounding box center [293, 196] width 278 height 6
type input "Had injections or filler in last 3 months"
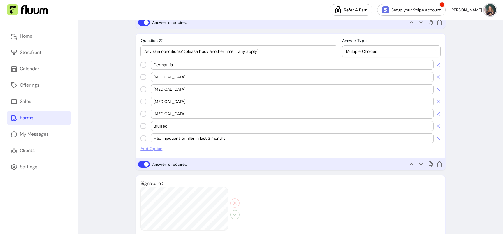
scroll to position [2016, 0]
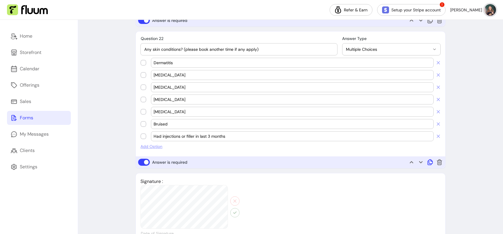
click at [428, 165] on icon at bounding box center [430, 162] width 7 height 7
select select "**********"
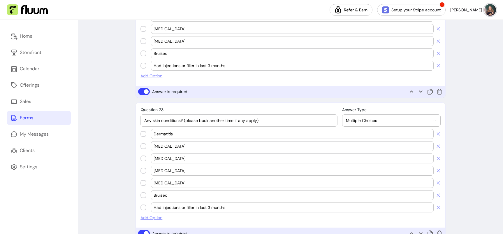
scroll to position [2086, 0]
click at [189, 121] on input "Any skin conditions? (please book another time if any apply)" at bounding box center [238, 120] width 189 height 6
type input "Your nervous system (tick all that apply)"
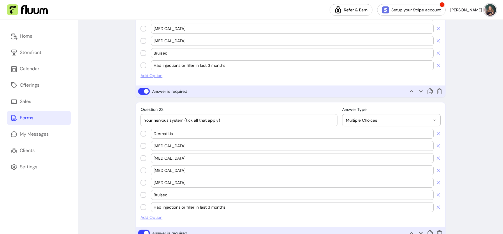
click at [176, 133] on input "Dermatitis" at bounding box center [293, 134] width 278 height 6
type input "Stress"
click at [145, 120] on input "Your nervous system (tick all that apply)" at bounding box center [238, 120] width 189 height 6
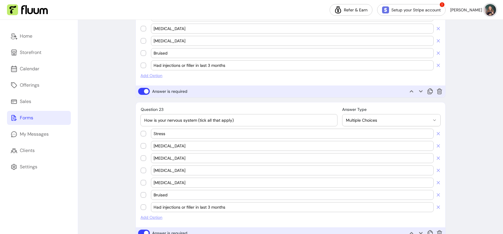
type input "How is your nervous system (tick all that apply)"
click at [179, 130] on div "Stress" at bounding box center [293, 133] width 278 height 9
type input "Stressed"
click at [172, 146] on input "[MEDICAL_DATA]" at bounding box center [293, 146] width 278 height 6
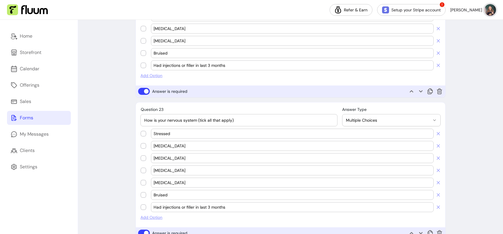
click at [172, 146] on input "[MEDICAL_DATA]" at bounding box center [293, 146] width 278 height 6
type input "Tension"
drag, startPoint x: 160, startPoint y: 120, endPoint x: 125, endPoint y: 116, distance: 35.5
type input "Your nervous system (tick all that apply)"
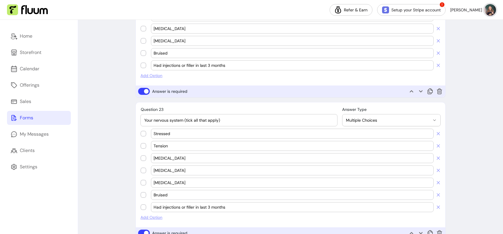
click at [175, 155] on input "[MEDICAL_DATA]" at bounding box center [293, 158] width 278 height 6
type input "Headache"
click at [167, 169] on input "[MEDICAL_DATA]" at bounding box center [293, 170] width 278 height 6
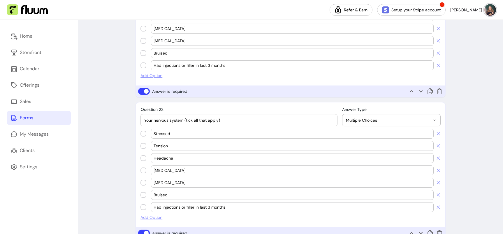
click at [167, 169] on input "[MEDICAL_DATA]" at bounding box center [293, 170] width 278 height 6
type input "Anxiety"
click at [161, 182] on input "[MEDICAL_DATA]" at bounding box center [293, 183] width 278 height 6
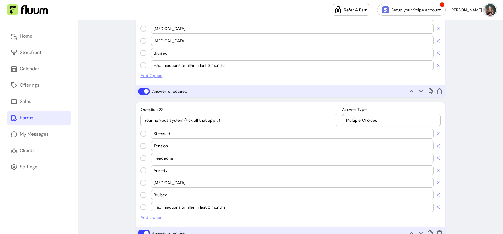
click at [161, 182] on input "[MEDICAL_DATA]" at bounding box center [293, 183] width 278 height 6
type input "[MEDICAL_DATA]"
click at [158, 195] on input "Bruised" at bounding box center [293, 195] width 278 height 6
click at [158, 194] on input "Bruised" at bounding box center [293, 195] width 278 height 6
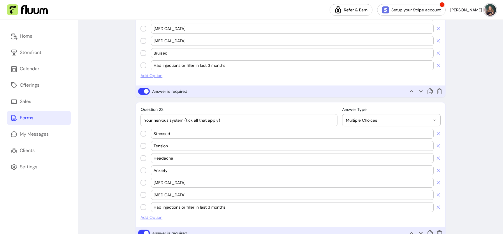
type input "[MEDICAL_DATA]"
click at [158, 209] on input "Had injections or filler in last 3 months" at bounding box center [293, 207] width 278 height 6
type input "Irregular Sleep"
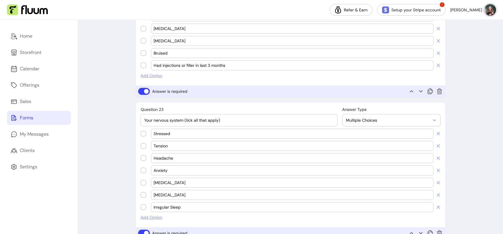
click at [142, 217] on span "Add Option" at bounding box center [291, 217] width 300 height 6
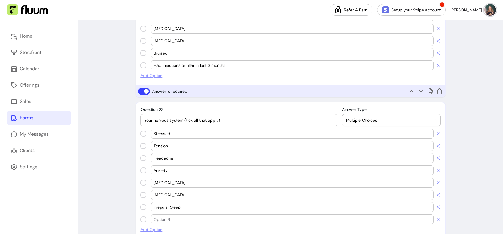
click at [165, 220] on input "text" at bounding box center [293, 219] width 278 height 6
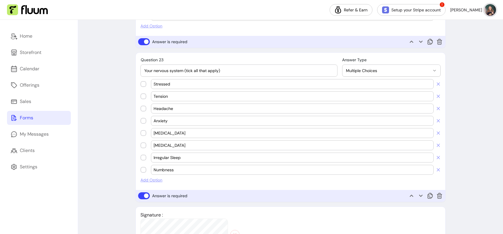
scroll to position [2136, 0]
type input "Numbness"
click at [431, 197] on icon at bounding box center [430, 195] width 7 height 7
select select "**********"
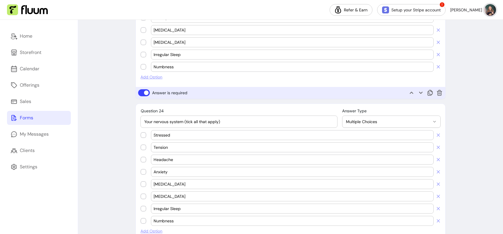
scroll to position [2285, 0]
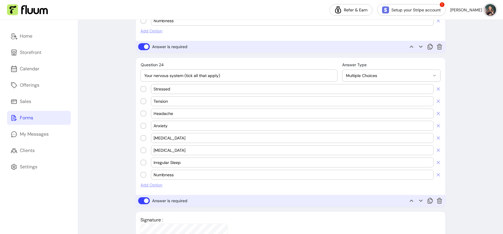
drag, startPoint x: 169, startPoint y: 75, endPoint x: 153, endPoint y: 75, distance: 15.7
click at [153, 75] on input "Your nervous system (tick all that apply)" at bounding box center [238, 76] width 189 height 6
type input "Your glandular system (tick all that apply)"
click at [173, 89] on input "Stressed" at bounding box center [293, 89] width 278 height 6
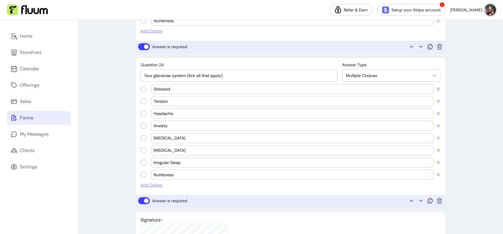
click at [173, 89] on input "Stressed" at bounding box center [293, 89] width 278 height 6
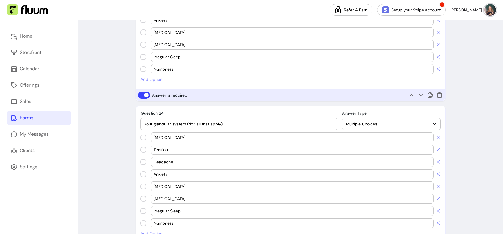
scroll to position [2235, 0]
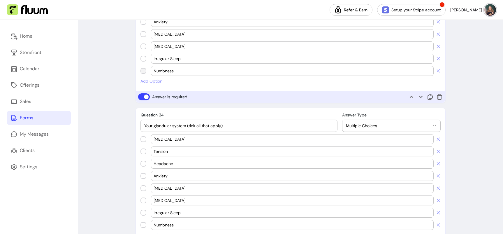
type input "[MEDICAL_DATA]"
click at [151, 82] on span "Add Option" at bounding box center [291, 81] width 300 height 6
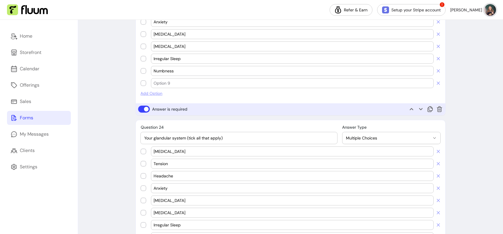
click at [162, 83] on input "text" at bounding box center [293, 83] width 278 height 6
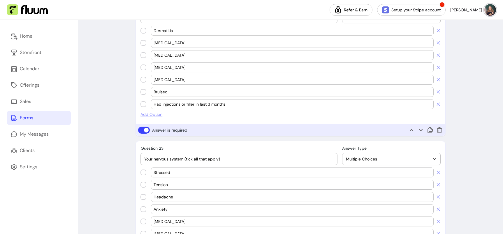
scroll to position [2047, 0]
type input "None"
click at [152, 114] on span "Add Option" at bounding box center [291, 115] width 300 height 6
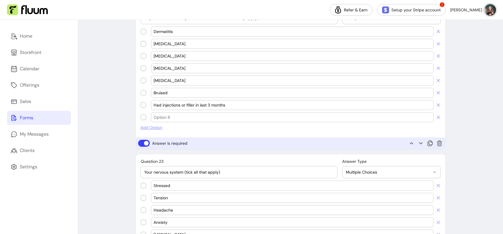
click at [159, 117] on input "text" at bounding box center [293, 117] width 278 height 6
type input "None"
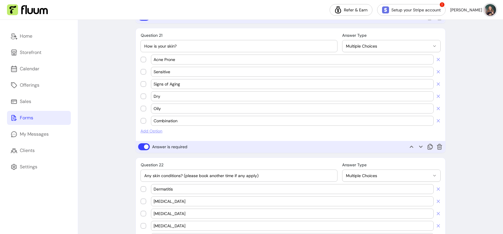
scroll to position [1889, 0]
click at [142, 130] on span "Add Option" at bounding box center [291, 131] width 300 height 6
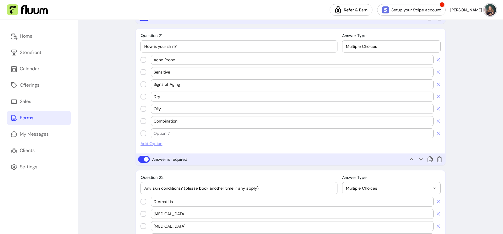
click at [162, 131] on input "text" at bounding box center [293, 133] width 278 height 6
type input "None"
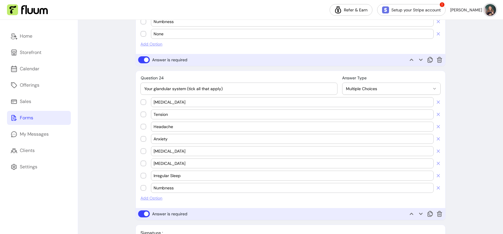
scroll to position [2311, 0]
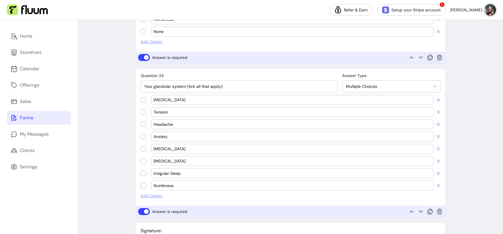
click at [178, 115] on div "Tension" at bounding box center [293, 111] width 278 height 9
click at [168, 111] on input "Tension" at bounding box center [293, 112] width 278 height 6
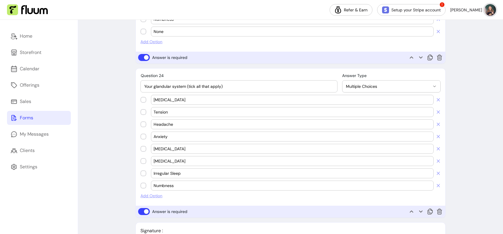
click at [168, 111] on input "Tension" at bounding box center [293, 112] width 278 height 6
type input "[MEDICAL_DATA]"
click at [161, 124] on input "Headache" at bounding box center [293, 124] width 278 height 6
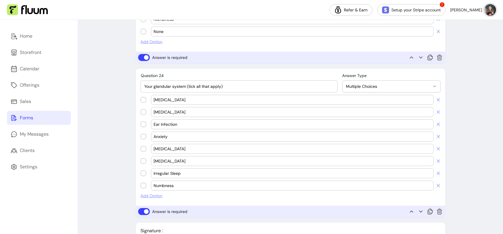
type input "Ear Infection"
click at [156, 137] on input "Anxiety" at bounding box center [293, 137] width 278 height 6
type input "Immune system issues"
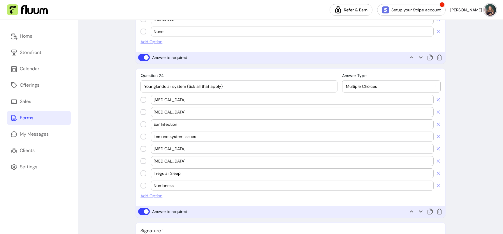
click at [438, 148] on icon at bounding box center [438, 148] width 5 height 5
type input "[MEDICAL_DATA]"
type input "Irregular Sleep"
type input "Numbness"
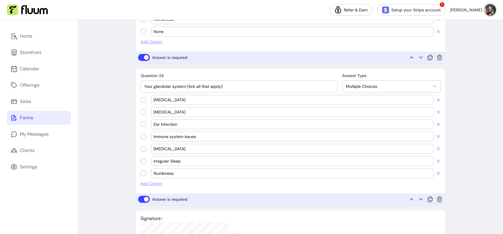
click at [438, 148] on icon at bounding box center [469, 163] width 66 height 55
type input "Irregular Sleep"
type input "Numbness"
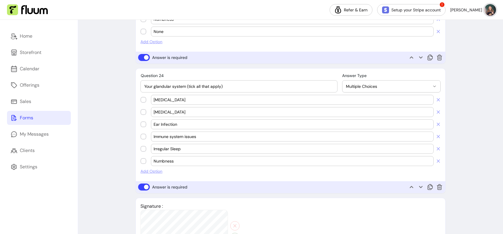
click at [438, 148] on icon at bounding box center [469, 163] width 66 height 55
type input "Numbness"
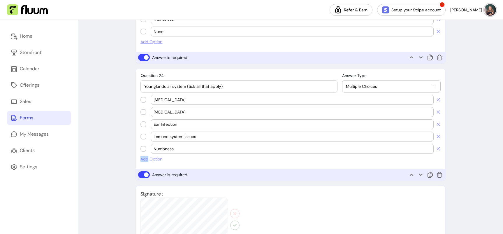
click at [438, 148] on icon at bounding box center [469, 163] width 66 height 55
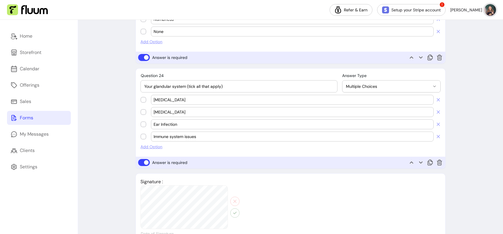
click at [151, 147] on span "Add Option" at bounding box center [291, 147] width 300 height 6
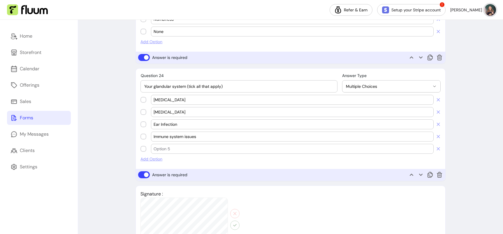
click at [165, 150] on input "text" at bounding box center [293, 149] width 278 height 6
type input "None"
click at [429, 176] on icon at bounding box center [445, 197] width 99 height 83
select select "**********"
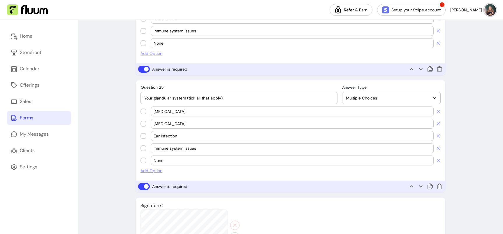
scroll to position [2419, 0]
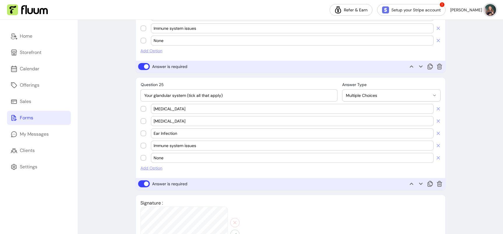
click at [155, 93] on input "Your glandular system (tick all that apply)" at bounding box center [238, 95] width 189 height 6
drag, startPoint x: 154, startPoint y: 95, endPoint x: 171, endPoint y: 95, distance: 16.6
click at [171, 95] on input "Your glandular system (tick all that apply)" at bounding box center [238, 95] width 189 height 6
type input "Your respiratory system (tick all that apply)"
click at [177, 106] on input "[MEDICAL_DATA]" at bounding box center [293, 109] width 278 height 6
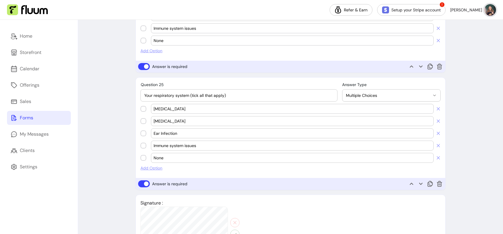
click at [177, 106] on input "[MEDICAL_DATA]" at bounding box center [293, 109] width 278 height 6
type input "Smoker"
click at [168, 120] on input "[MEDICAL_DATA]" at bounding box center [293, 121] width 278 height 6
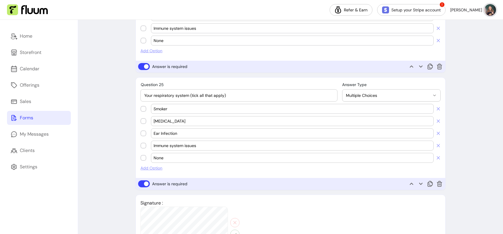
click at [168, 120] on input "[MEDICAL_DATA]" at bounding box center [293, 121] width 278 height 6
type input "[DEMOGRAPHIC_DATA]"
click at [167, 132] on input "Ear Infection" at bounding box center [293, 133] width 278 height 6
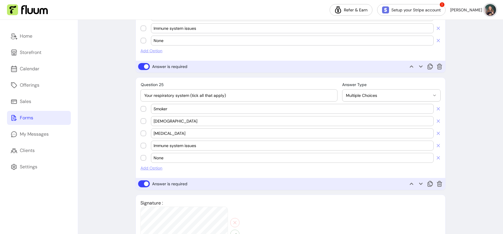
type input "[MEDICAL_DATA]"
click at [171, 147] on input "Immune system issues" at bounding box center [293, 146] width 278 height 6
click at [164, 147] on input "Immune Hay issues" at bounding box center [293, 146] width 278 height 6
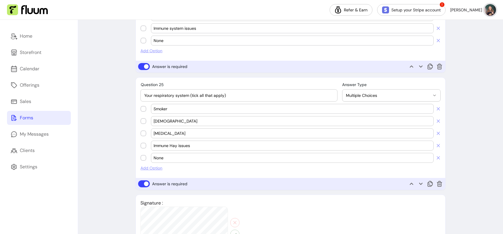
click at [164, 147] on input "Immune Hay issues" at bounding box center [293, 146] width 278 height 6
type input "[MEDICAL_DATA]"
click at [162, 160] on div "None" at bounding box center [293, 157] width 278 height 9
click at [163, 160] on div "None" at bounding box center [293, 157] width 278 height 9
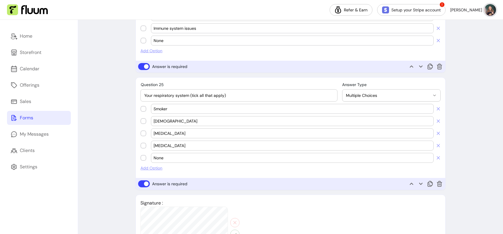
click at [162, 158] on input "None" at bounding box center [293, 158] width 278 height 6
click at [162, 159] on input "None" at bounding box center [293, 158] width 278 height 6
type input "Cold / [MEDICAL_DATA]"
click at [145, 165] on span "Add Option" at bounding box center [291, 168] width 300 height 6
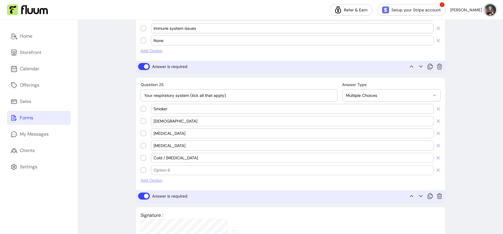
click at [163, 171] on input "text" at bounding box center [293, 170] width 278 height 6
type input "None"
click at [171, 110] on input "Smoker" at bounding box center [293, 109] width 278 height 6
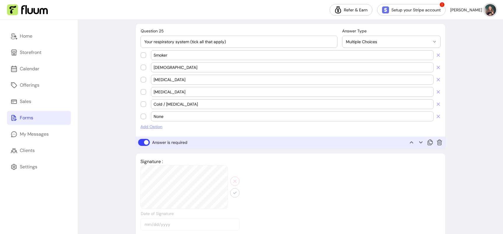
scroll to position [2485, 0]
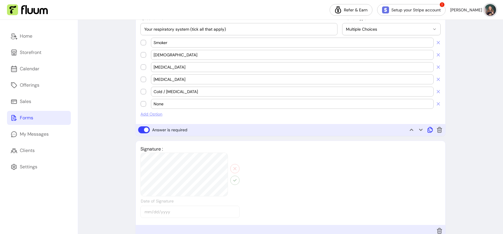
click at [431, 131] on icon at bounding box center [445, 152] width 99 height 83
select select "**********"
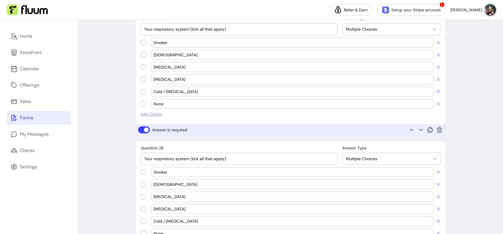
click at [192, 160] on input "Your respiratory system (tick all that apply)" at bounding box center [238, 159] width 189 height 6
type input "S"
drag, startPoint x: 190, startPoint y: 28, endPoint x: 246, endPoint y: 31, distance: 56.0
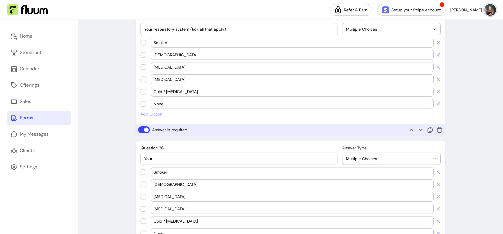
click at [245, 31] on input "Your respiratory system (tick all that apply)" at bounding box center [238, 29] width 189 height 6
click at [155, 158] on input "Your" at bounding box center [238, 159] width 189 height 6
click at [155, 158] on input "Your skeletal system" at bounding box center [238, 159] width 189 height 6
click at [189, 159] on input "Your skeletal system" at bounding box center [238, 159] width 189 height 6
paste input "(tick all that apply)"
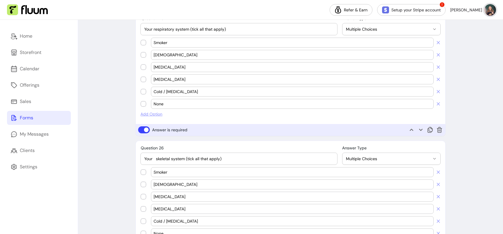
click at [155, 158] on input "Your skeletal system (tick all that apply)" at bounding box center [238, 159] width 189 height 6
type input "Your skeletal system (tick all that apply)"
click at [169, 171] on input "Smoker" at bounding box center [293, 172] width 278 height 6
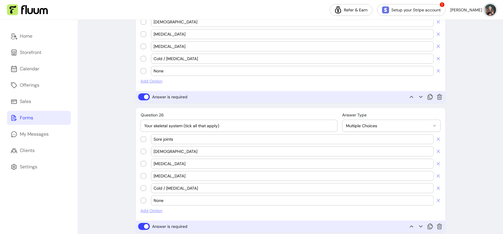
scroll to position [2519, 0]
type input "Sore joints"
click at [159, 152] on input "[DEMOGRAPHIC_DATA]" at bounding box center [293, 151] width 278 height 6
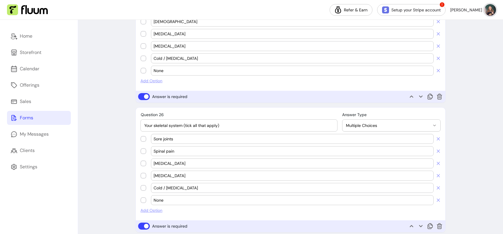
type input "Spinal pain"
click at [160, 164] on input "[MEDICAL_DATA]" at bounding box center [293, 163] width 278 height 6
type input "[MEDICAL_DATA]"
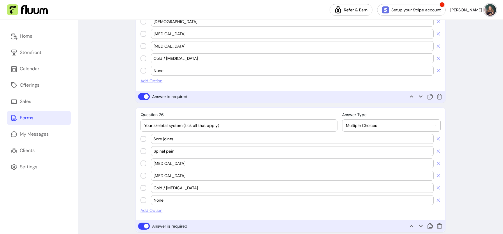
click at [158, 176] on input "[MEDICAL_DATA]" at bounding box center [293, 176] width 278 height 6
type input "Injury"
click at [167, 188] on input "Cold / [MEDICAL_DATA]" at bounding box center [293, 188] width 278 height 6
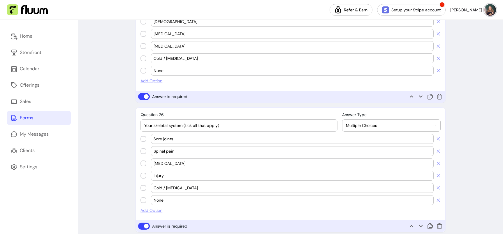
click at [167, 188] on input "Cold / [MEDICAL_DATA]" at bounding box center [293, 188] width 278 height 6
click at [439, 188] on icon at bounding box center [469, 202] width 66 height 55
type input "None"
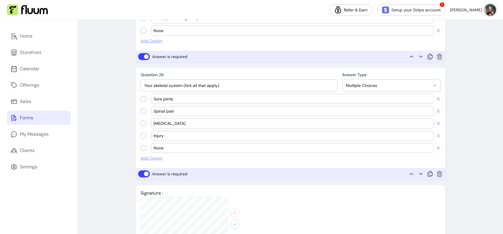
scroll to position [2561, 0]
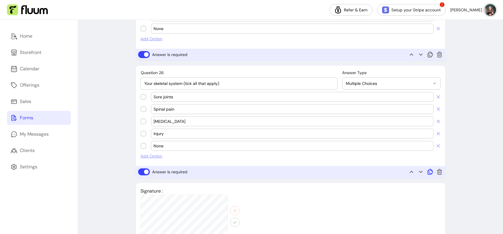
click at [429, 172] on icon at bounding box center [430, 171] width 7 height 7
select select "**********"
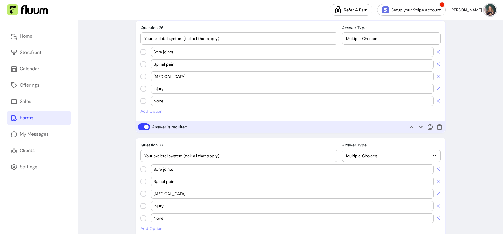
drag, startPoint x: 168, startPoint y: 155, endPoint x: 154, endPoint y: 155, distance: 14.3
click at [154, 155] on input "Your skeletal system (tick all that apply)" at bounding box center [238, 156] width 189 height 6
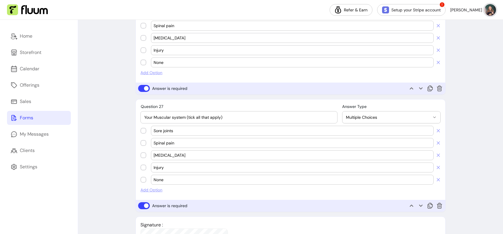
click at [156, 117] on input "Your Muscular system (tick all that apply)" at bounding box center [238, 117] width 189 height 6
type input "Your muscular system (tick all that apply)"
click at [160, 131] on input "Sore joints" at bounding box center [293, 131] width 278 height 6
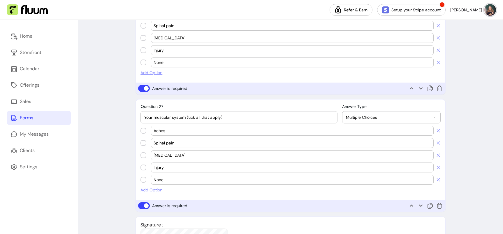
type input "Aches"
click at [158, 141] on input "Spinal pain" at bounding box center [293, 143] width 278 height 6
type input "Pains"
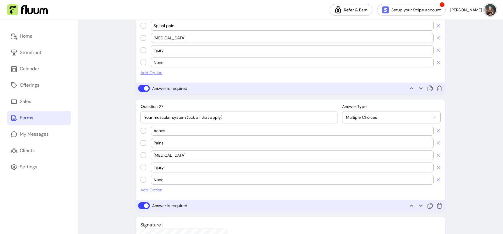
click at [165, 154] on input "[MEDICAL_DATA]" at bounding box center [293, 155] width 278 height 6
type input "Muscle tension"
click at [164, 167] on input "Injury" at bounding box center [293, 167] width 278 height 6
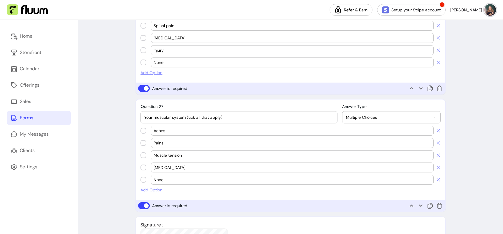
type input "[MEDICAL_DATA]"
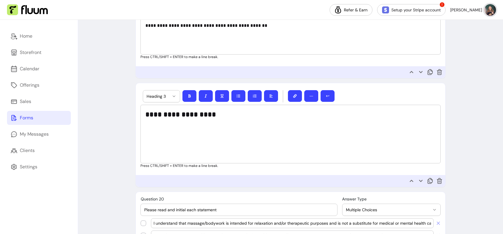
scroll to position [1584, 0]
click at [420, 181] on icon at bounding box center [405, 188] width 99 height 83
select select "*"
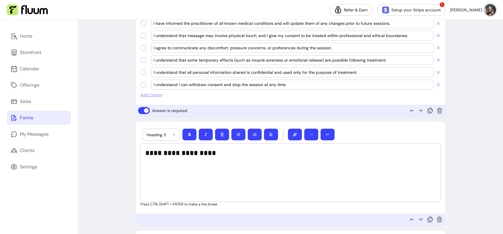
scroll to position [1690, 0]
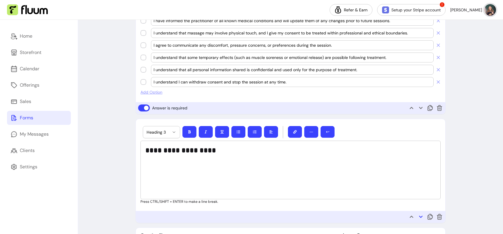
click at [421, 216] on icon at bounding box center [405, 223] width 99 height 83
select select "*"
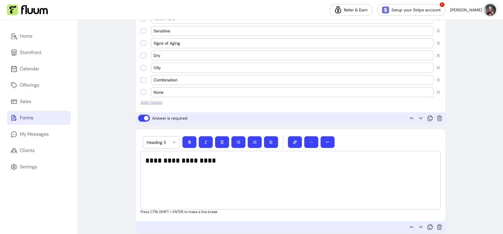
scroll to position [1822, 0]
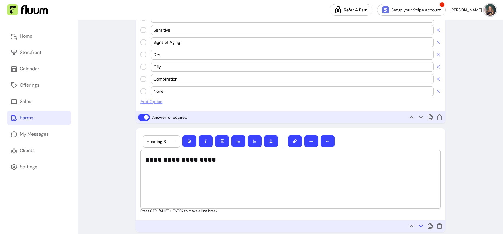
click at [422, 226] on icon at bounding box center [420, 225] width 7 height 7
select select "*"
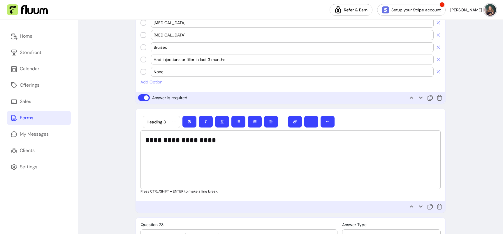
scroll to position [2006, 0]
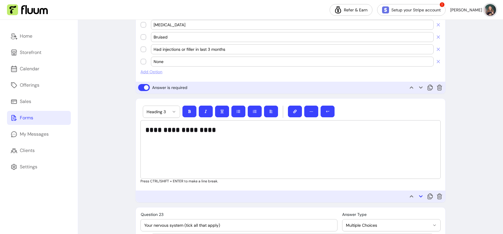
click at [421, 194] on icon at bounding box center [420, 196] width 7 height 7
select select "*"
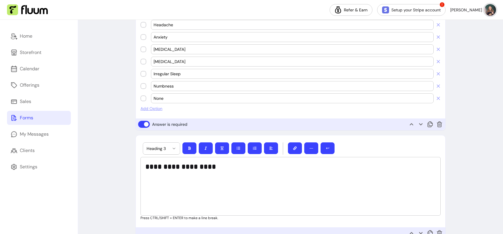
scroll to position [2140, 0]
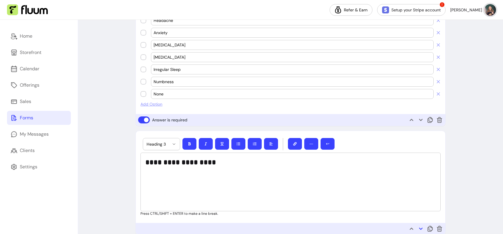
click at [420, 227] on icon at bounding box center [420, 228] width 7 height 7
select select "*"
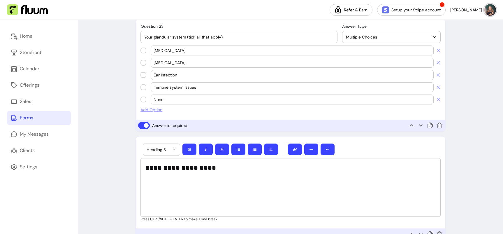
scroll to position [2255, 0]
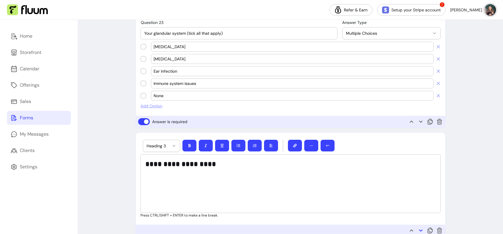
click at [418, 229] on icon at bounding box center [420, 230] width 7 height 7
select select "*"
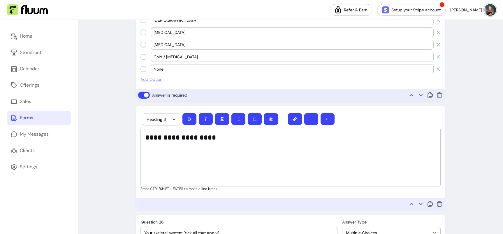
scroll to position [2414, 0]
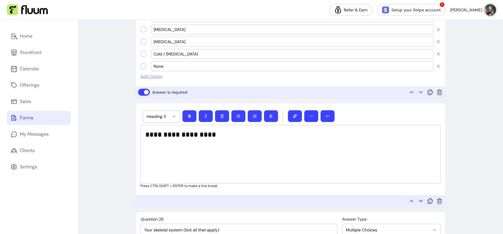
click at [421, 200] on icon at bounding box center [420, 200] width 7 height 7
select select "*"
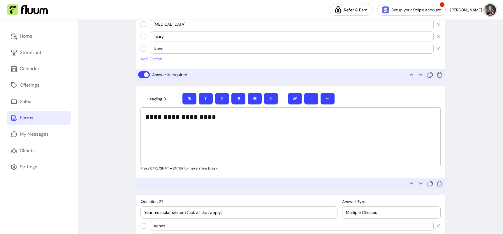
scroll to position [2550, 0]
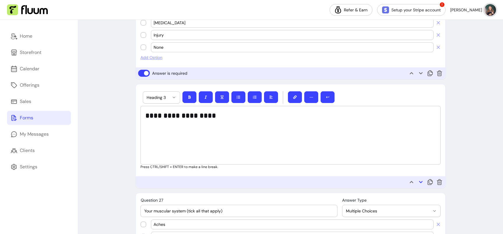
click at [421, 181] on icon at bounding box center [420, 181] width 7 height 7
select select "*"
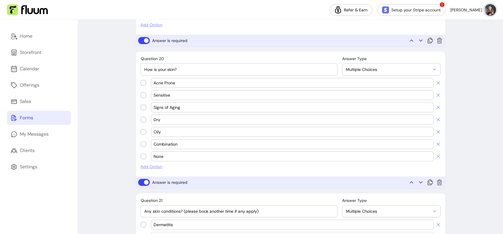
scroll to position [1634, 0]
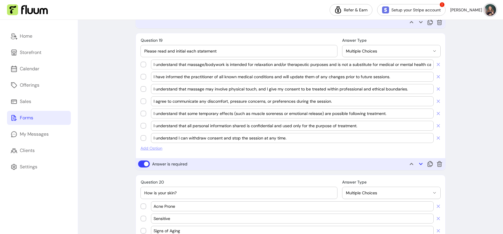
click at [422, 165] on icon at bounding box center [420, 163] width 7 height 7
select select "**********"
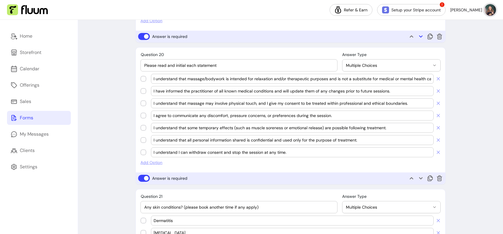
scroll to position [1763, 0]
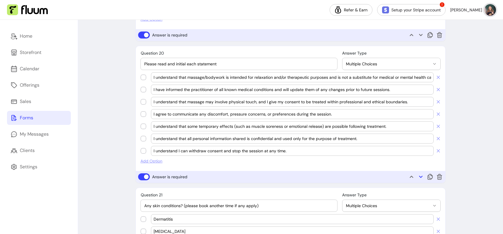
click at [420, 176] on icon at bounding box center [420, 176] width 7 height 7
select select "**********"
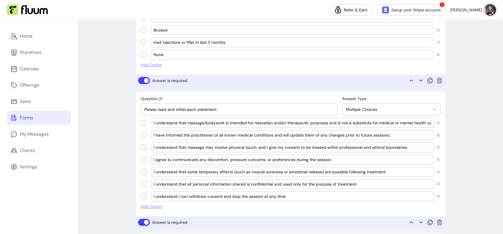
scroll to position [1877, 0]
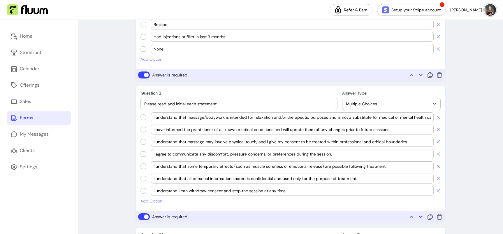
click at [420, 216] on icon at bounding box center [405, 224] width 99 height 83
select select "**********"
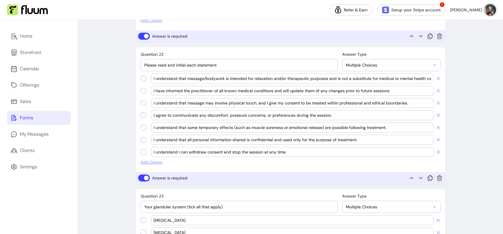
scroll to position [2087, 0]
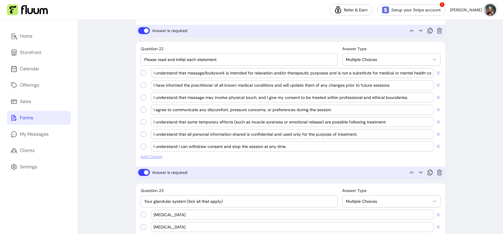
click at [418, 170] on icon at bounding box center [420, 172] width 7 height 7
select select "**********"
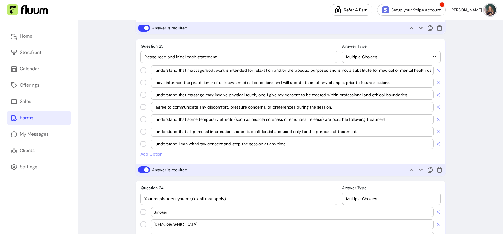
scroll to position [2208, 0]
click at [422, 168] on icon at bounding box center [420, 168] width 7 height 7
select select "**********"
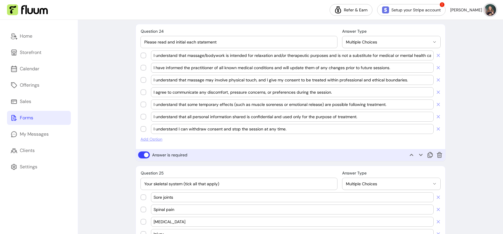
scroll to position [2352, 0]
click at [420, 153] on icon at bounding box center [420, 153] width 7 height 7
select select "**********"
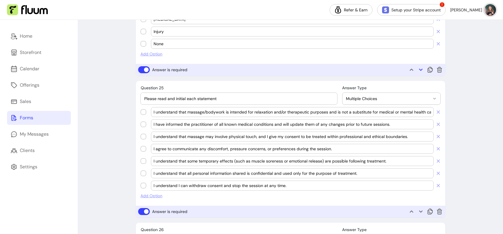
scroll to position [2423, 0]
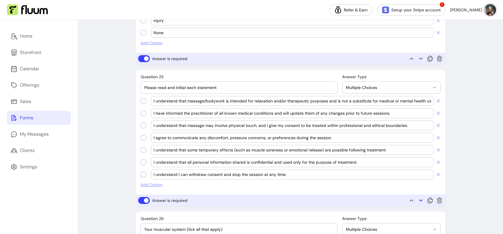
click at [421, 201] on icon at bounding box center [420, 200] width 7 height 7
select select "**********"
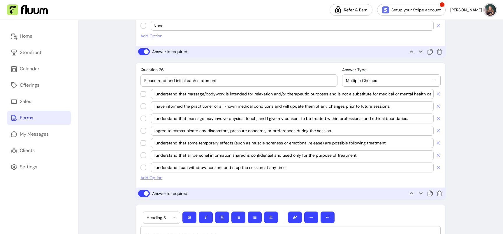
scroll to position [2548, 0]
click at [421, 191] on icon at bounding box center [420, 192] width 7 height 7
select select "**********"
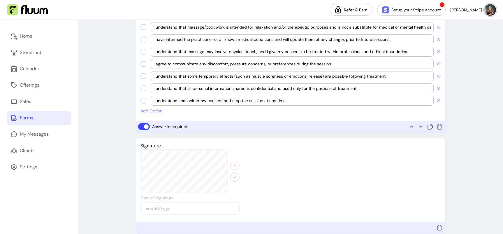
scroll to position [2889, 0]
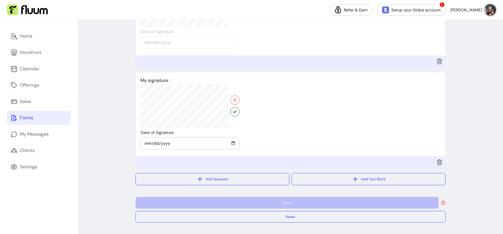
click at [164, 208] on div "Save" at bounding box center [291, 203] width 310 height 12
click at [164, 203] on div "Save" at bounding box center [291, 203] width 310 height 12
click at [236, 112] on icon "button" at bounding box center [234, 111] width 3 height 3
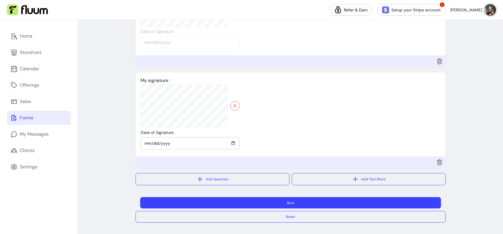
click at [359, 202] on button "Save" at bounding box center [290, 202] width 301 height 11
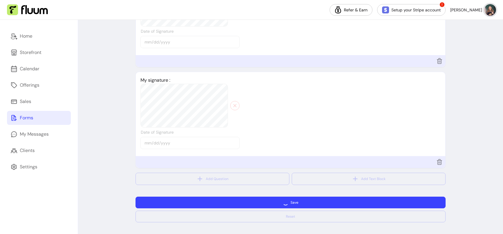
scroll to position [2856, 0]
